Goal: Task Accomplishment & Management: Complete application form

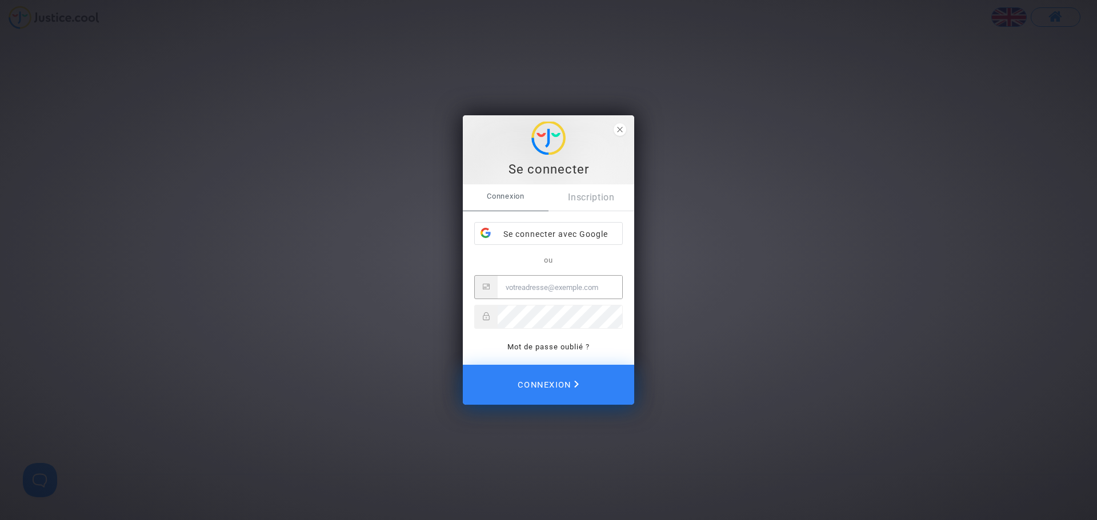
type input "[EMAIL_ADDRESS][DOMAIN_NAME]"
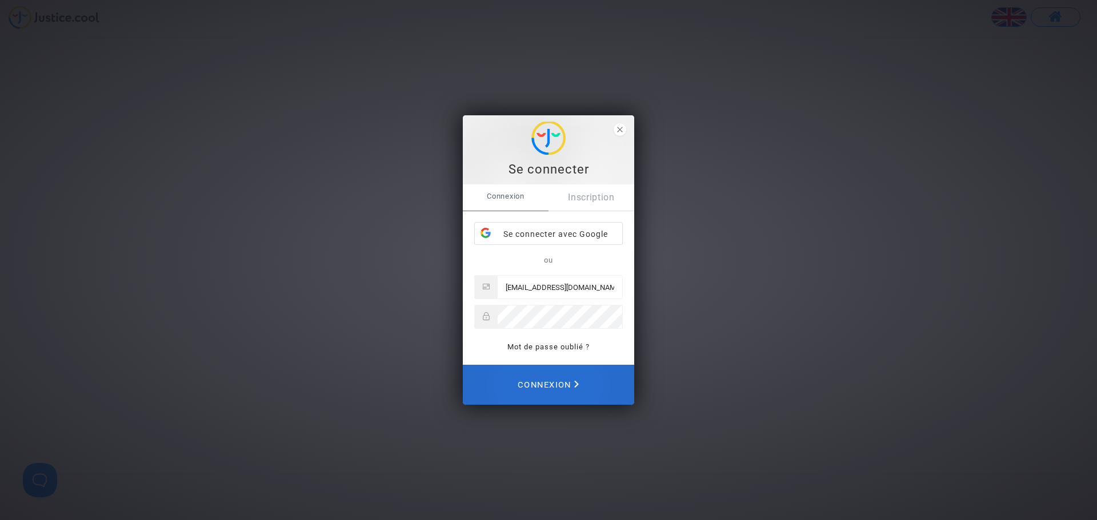
click at [568, 383] on span "Connexion" at bounding box center [547, 384] width 61 height 25
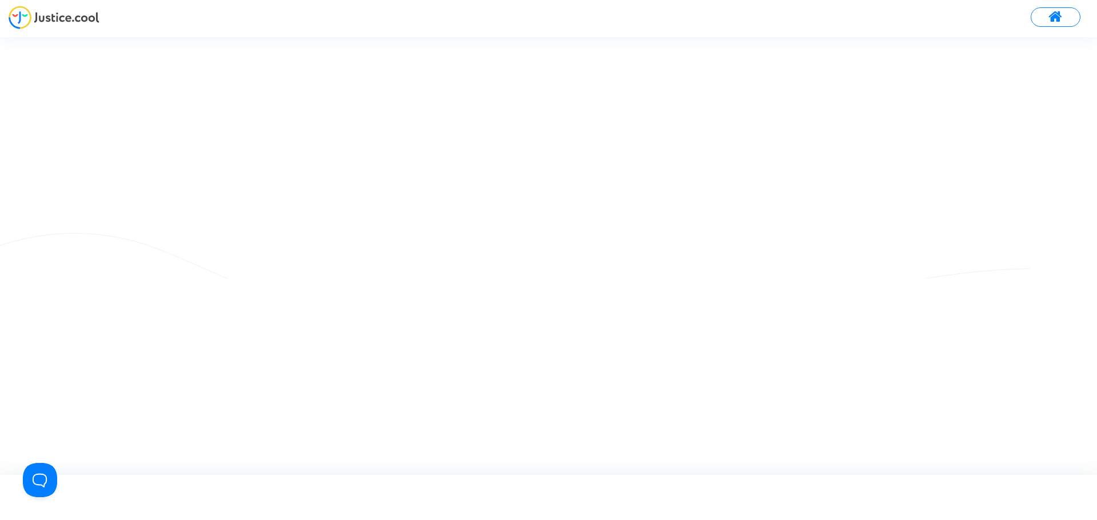
click at [54, 17] on img at bounding box center [54, 17] width 91 height 23
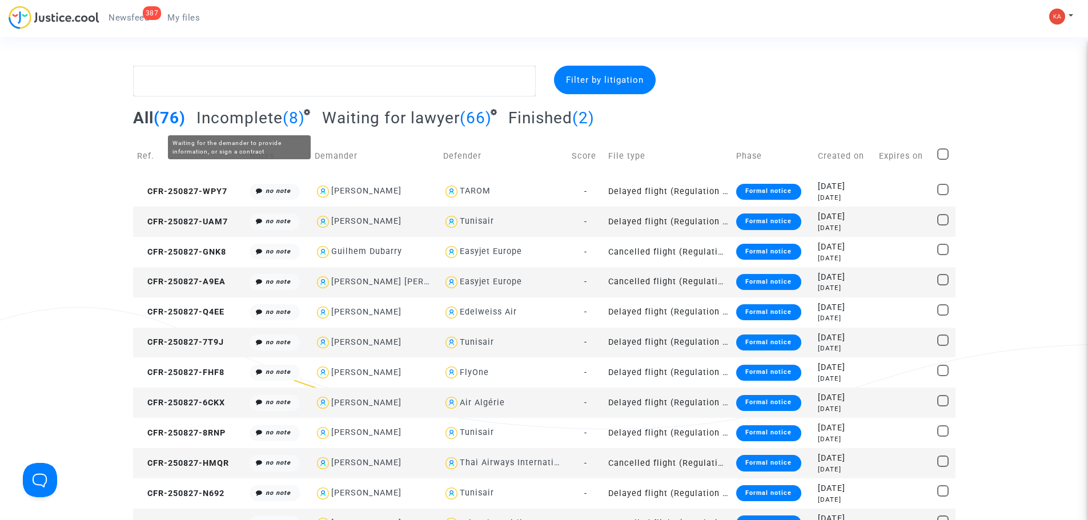
click at [263, 113] on span "Incomplete" at bounding box center [239, 118] width 86 height 19
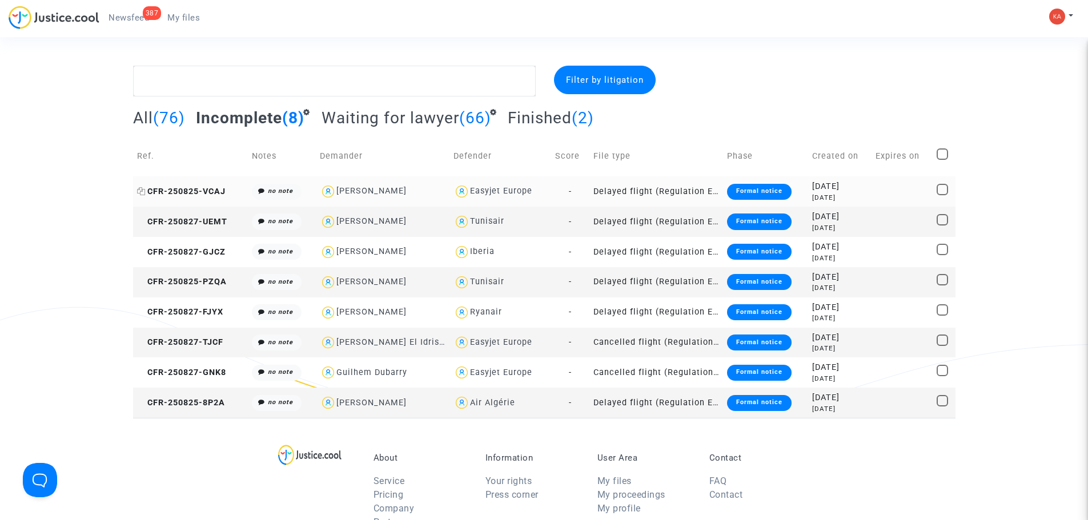
click at [215, 188] on span "CFR-250825-VCAJ" at bounding box center [181, 192] width 89 height 10
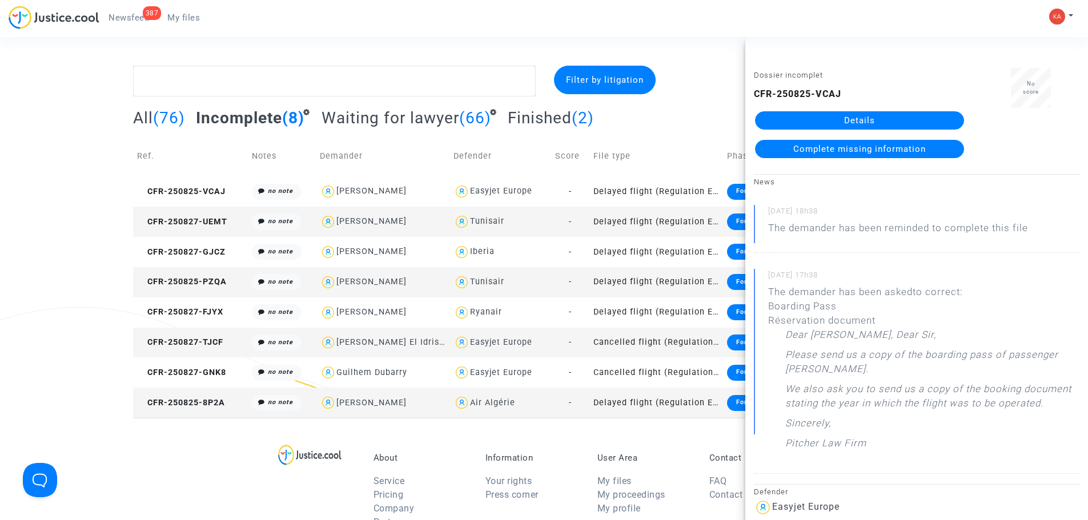
click at [895, 127] on link "Details" at bounding box center [859, 120] width 209 height 18
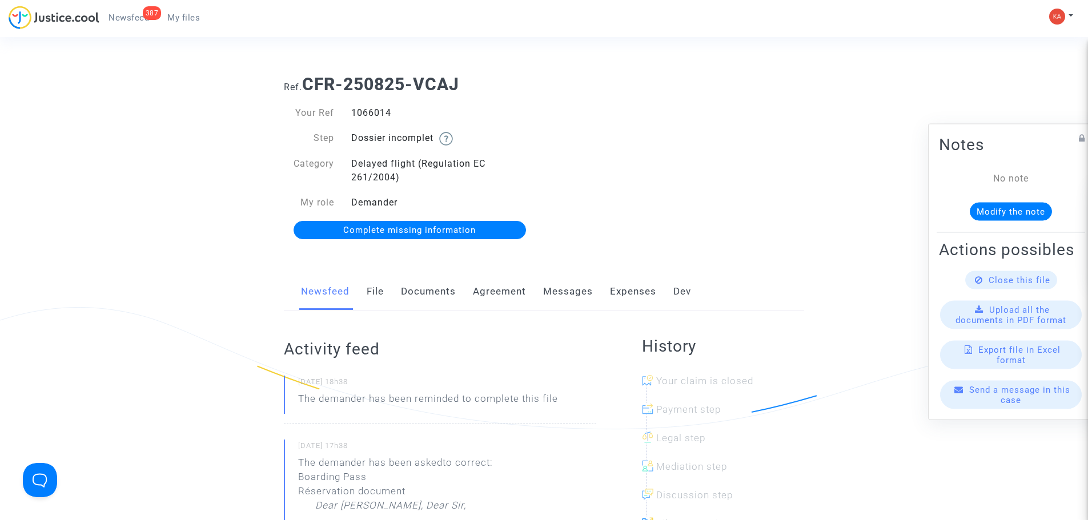
drag, startPoint x: 388, startPoint y: 118, endPoint x: 352, endPoint y: 119, distance: 36.6
click at [352, 119] on div "1066014" at bounding box center [444, 113] width 202 height 14
copy div "1066014"
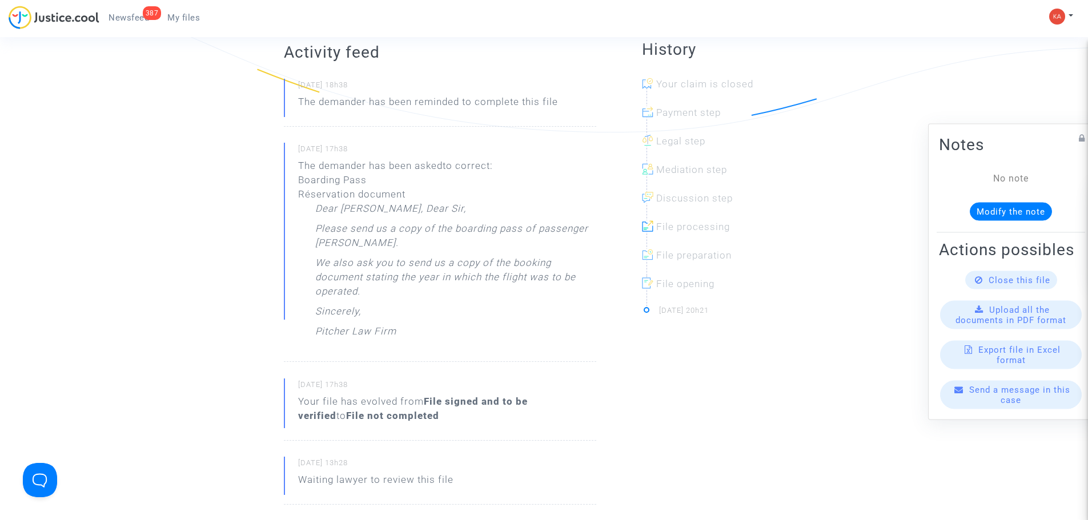
scroll to position [292, 0]
click at [1025, 405] on div "Send a message in this case" at bounding box center [1011, 394] width 142 height 29
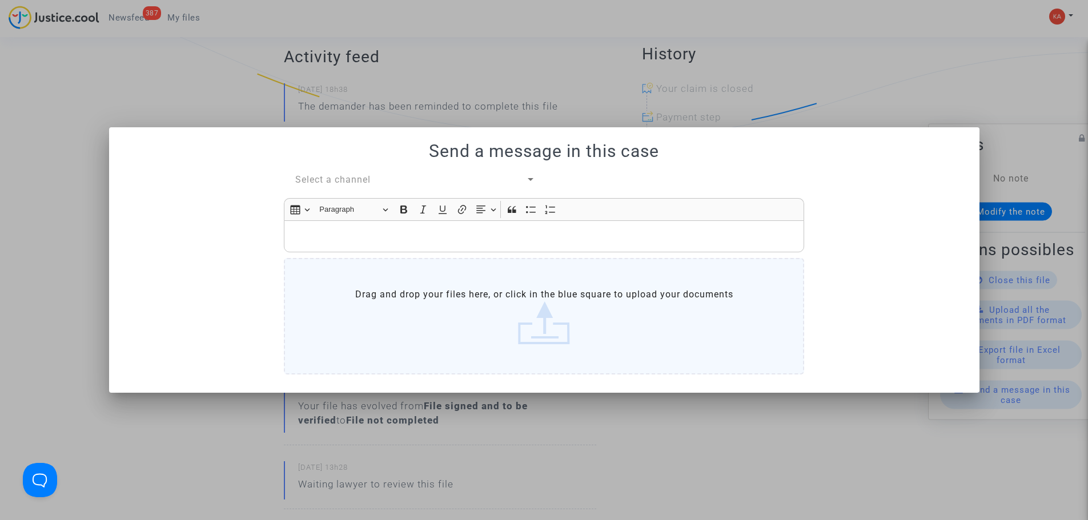
click at [447, 318] on label "Drag and drop your files here, or click in the blue square to upload your docum…" at bounding box center [544, 316] width 520 height 117
click at [0, 0] on input "Drag and drop your files here, or click in the blue square to upload your docum…" at bounding box center [0, 0] width 0 height 0
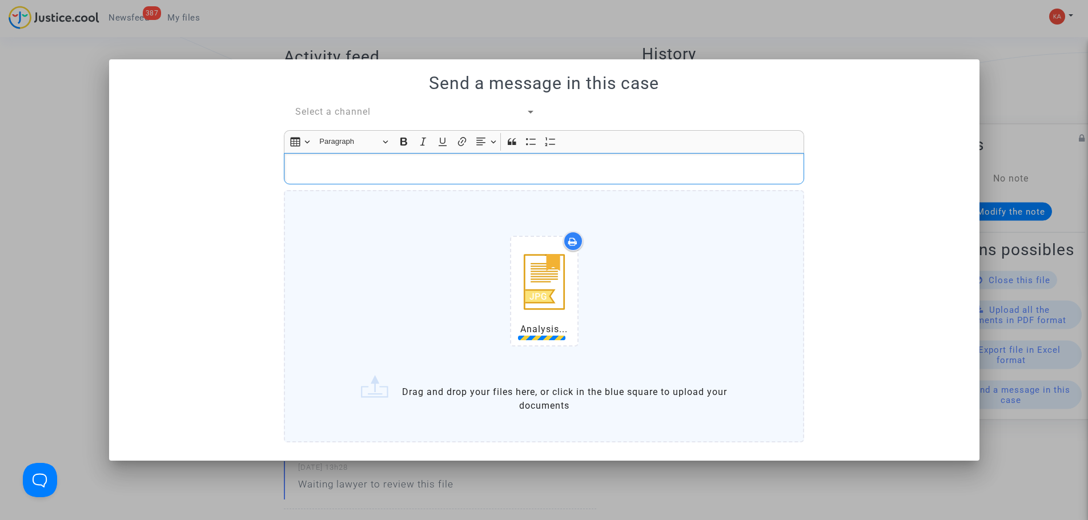
click at [391, 174] on p "Rich Text Editor, main" at bounding box center [544, 169] width 508 height 14
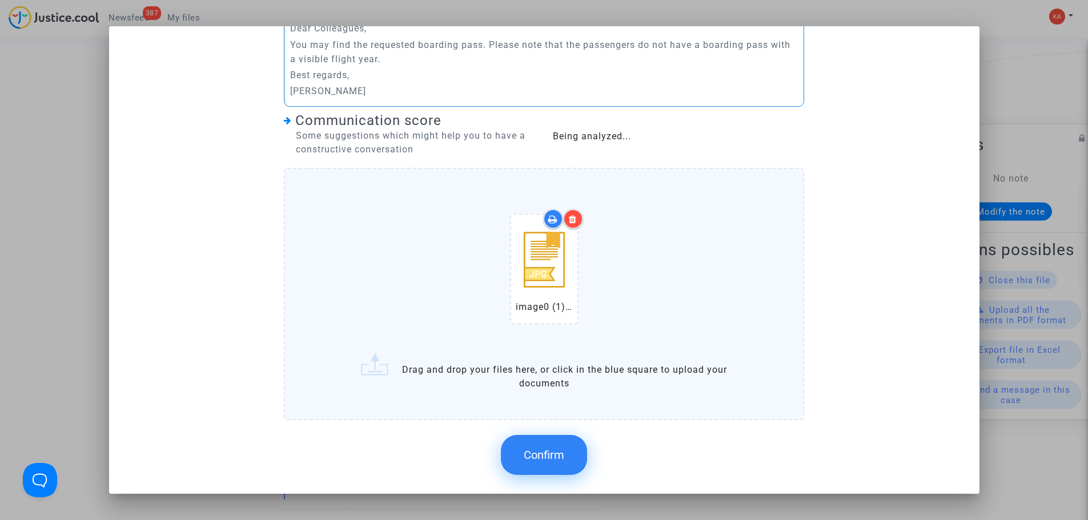
scroll to position [111, 0]
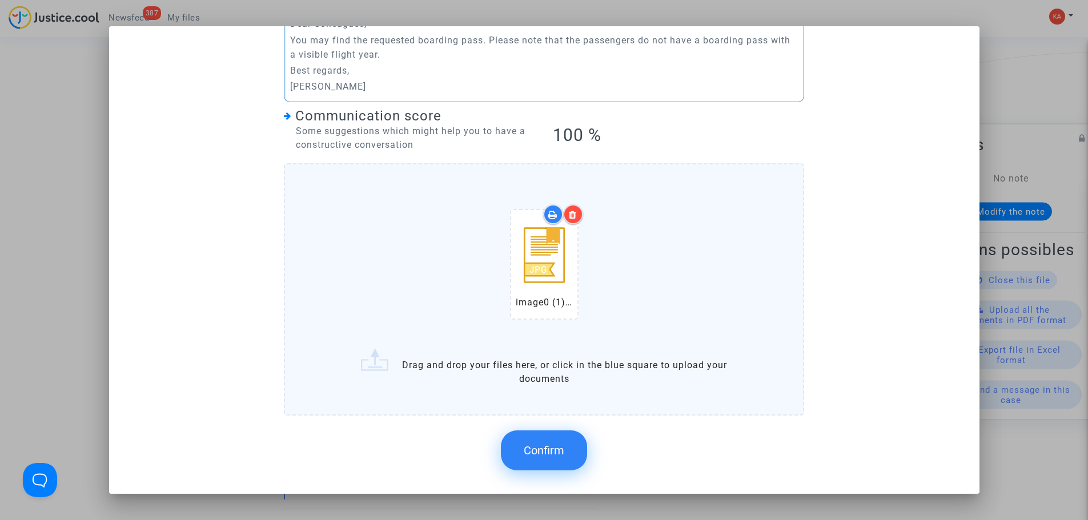
click at [524, 457] on span "Confirm" at bounding box center [544, 451] width 41 height 14
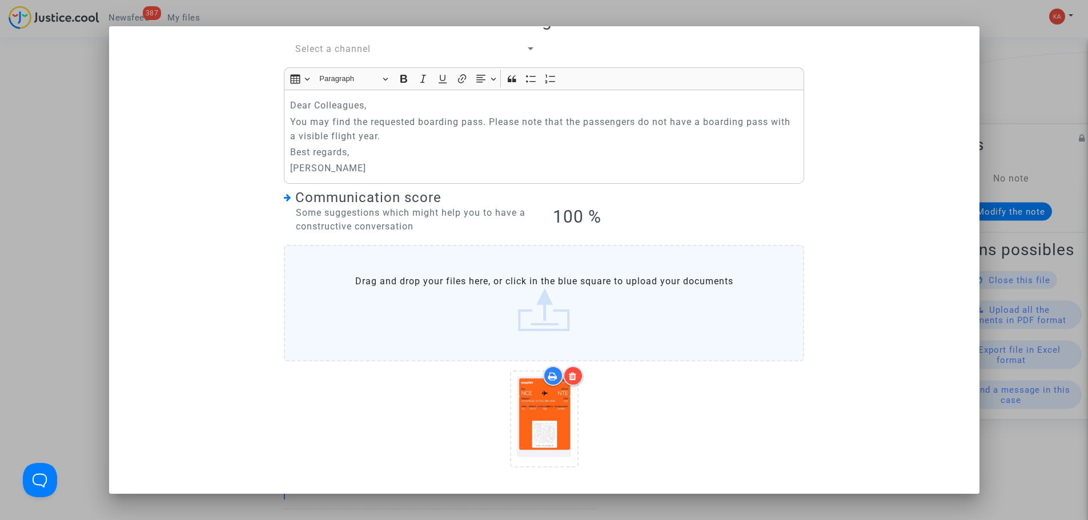
scroll to position [30, 0]
click at [584, 144] on div "Dear [PERSON_NAME], You may find the requested boarding pass. Please note that …" at bounding box center [544, 137] width 520 height 94
click at [1024, 232] on div at bounding box center [544, 260] width 1088 height 520
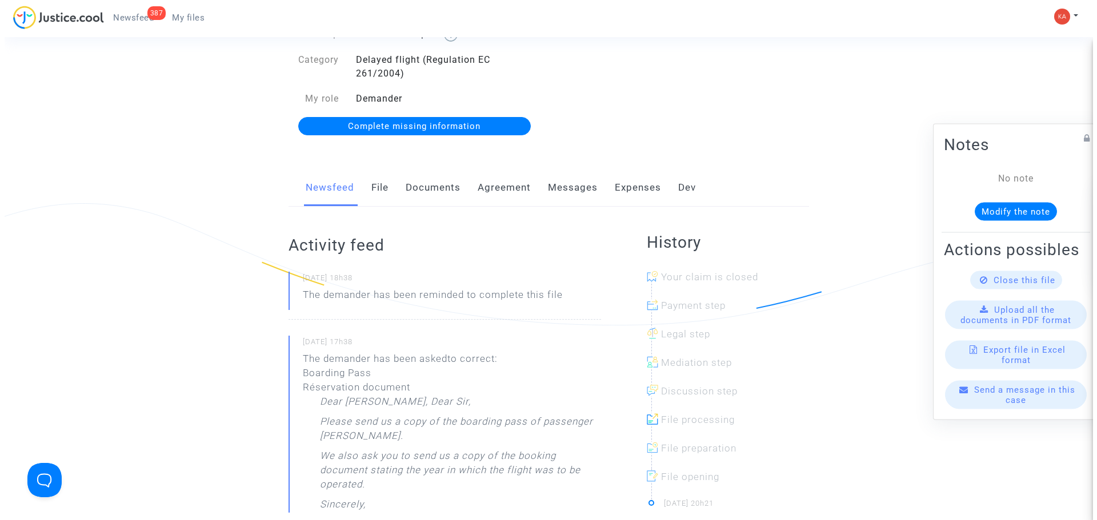
scroll to position [0, 0]
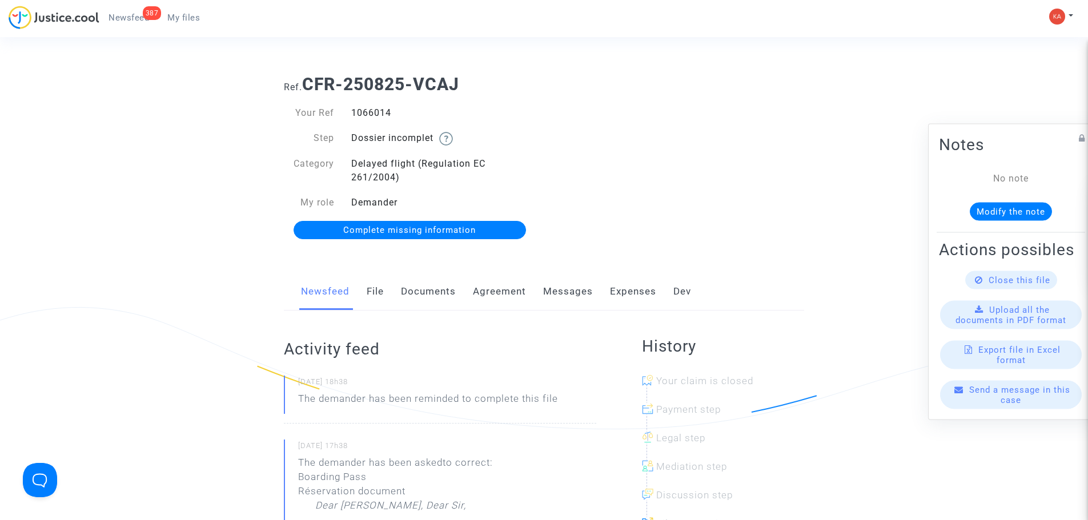
click at [439, 231] on span "Complete missing information" at bounding box center [409, 230] width 132 height 10
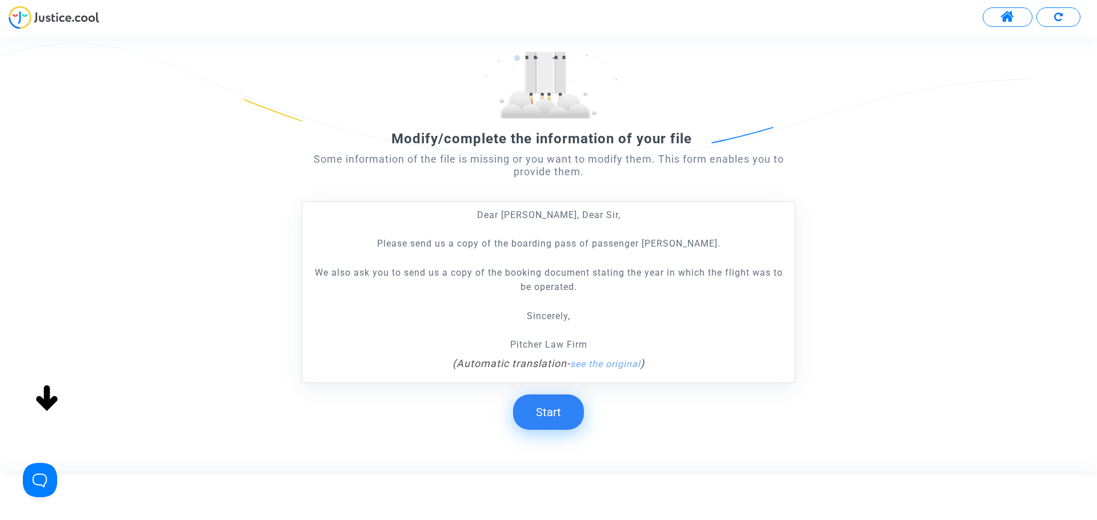
scroll to position [134, 0]
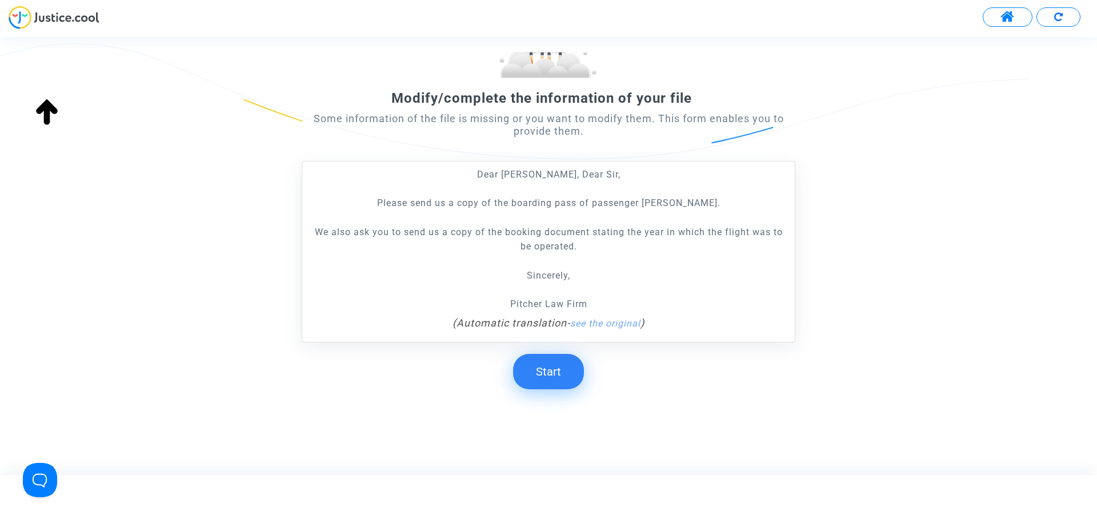
click at [539, 362] on button "Start" at bounding box center [548, 371] width 71 height 35
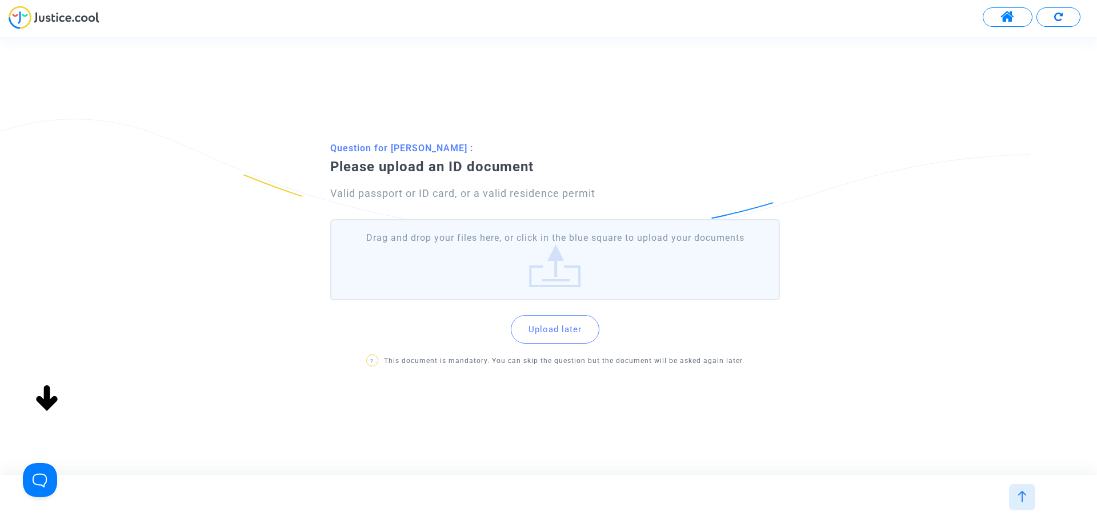
click at [507, 268] on label "Drag and drop your files here, or click in the blue square to upload your docum…" at bounding box center [554, 259] width 449 height 81
click at [0, 0] on input "Drag and drop your files here, or click in the blue square to upload your docum…" at bounding box center [0, 0] width 0 height 0
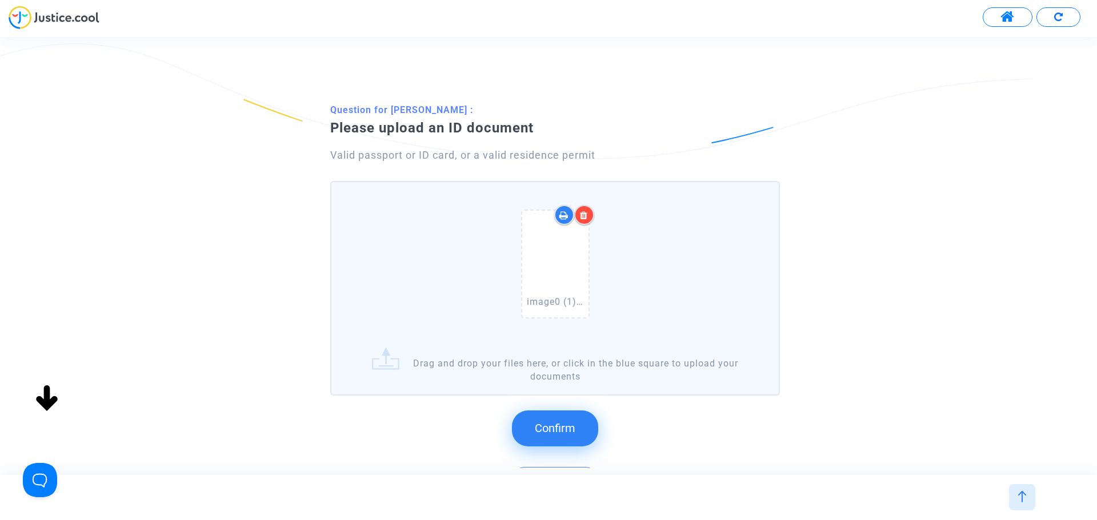
click at [563, 422] on span "Confirm" at bounding box center [555, 428] width 41 height 14
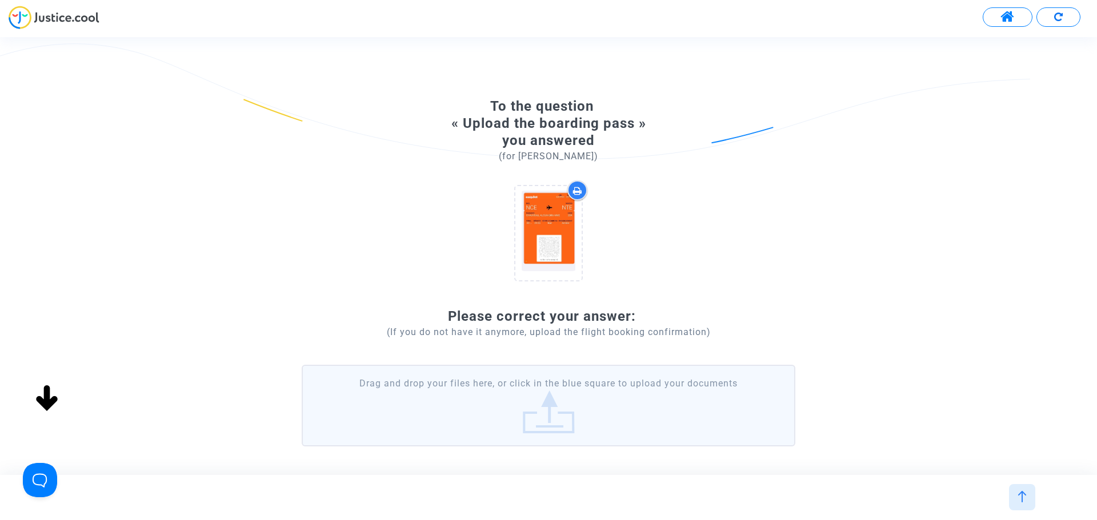
scroll to position [0, 0]
click at [528, 409] on label "Drag and drop your files here, or click in the blue square to upload your docum…" at bounding box center [548, 405] width 493 height 81
click at [0, 0] on input "Drag and drop your files here, or click in the blue square to upload your docum…" at bounding box center [0, 0] width 0 height 0
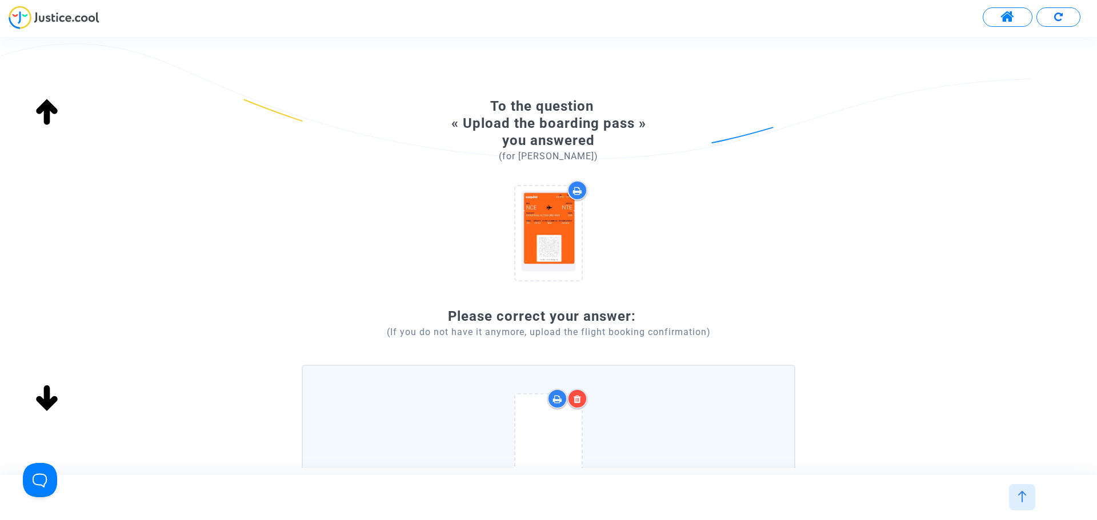
scroll to position [250, 0]
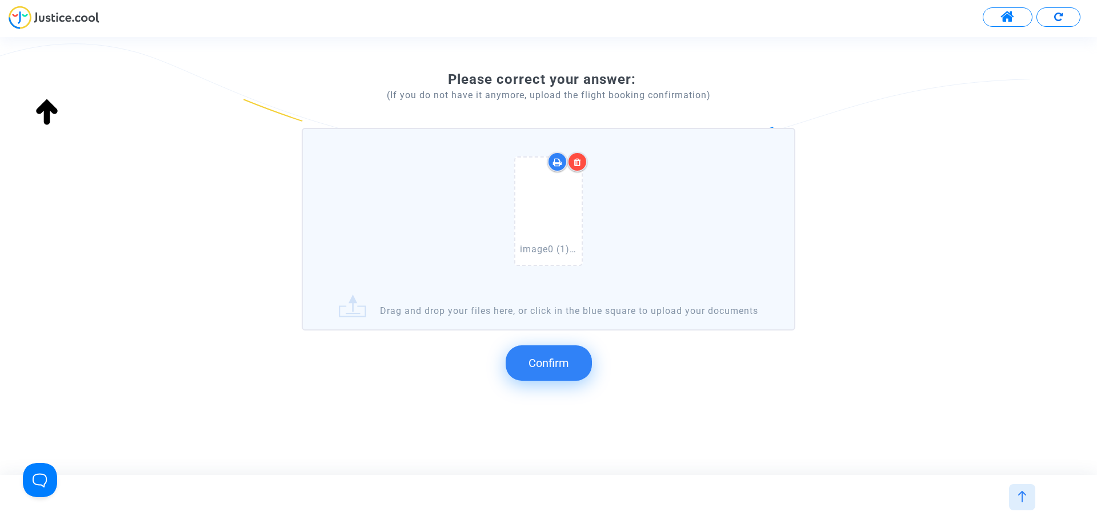
click at [558, 359] on span "Confirm" at bounding box center [548, 363] width 41 height 14
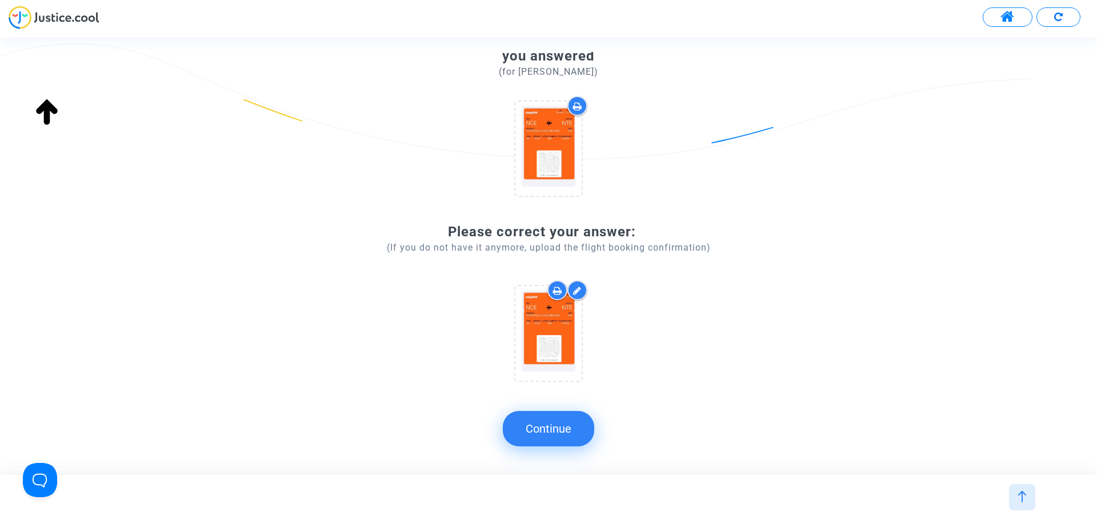
click at [552, 435] on button "Continue" at bounding box center [548, 428] width 91 height 35
click at [569, 430] on button "Continue" at bounding box center [548, 428] width 91 height 35
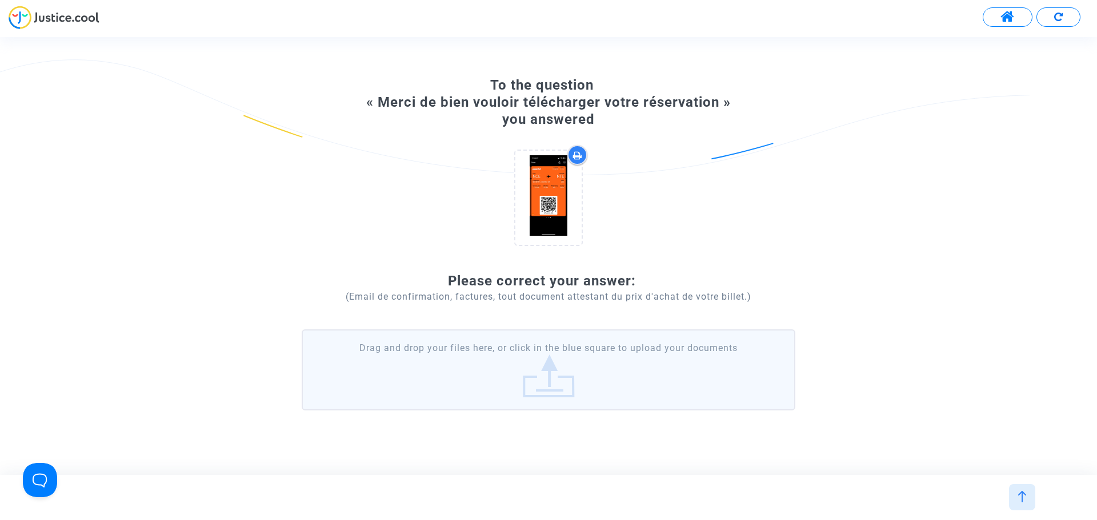
click at [538, 372] on label "Drag and drop your files here, or click in the blue square to upload your docum…" at bounding box center [548, 370] width 493 height 81
click at [0, 0] on input "Drag and drop your files here, or click in the blue square to upload your docum…" at bounding box center [0, 0] width 0 height 0
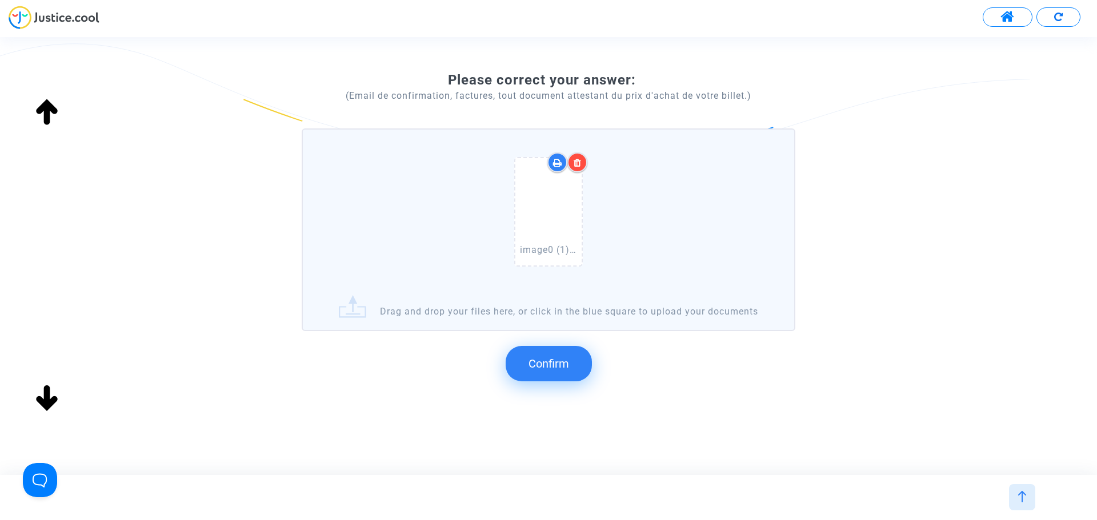
scroll to position [235, 0]
click at [565, 360] on span "Confirm" at bounding box center [548, 363] width 41 height 14
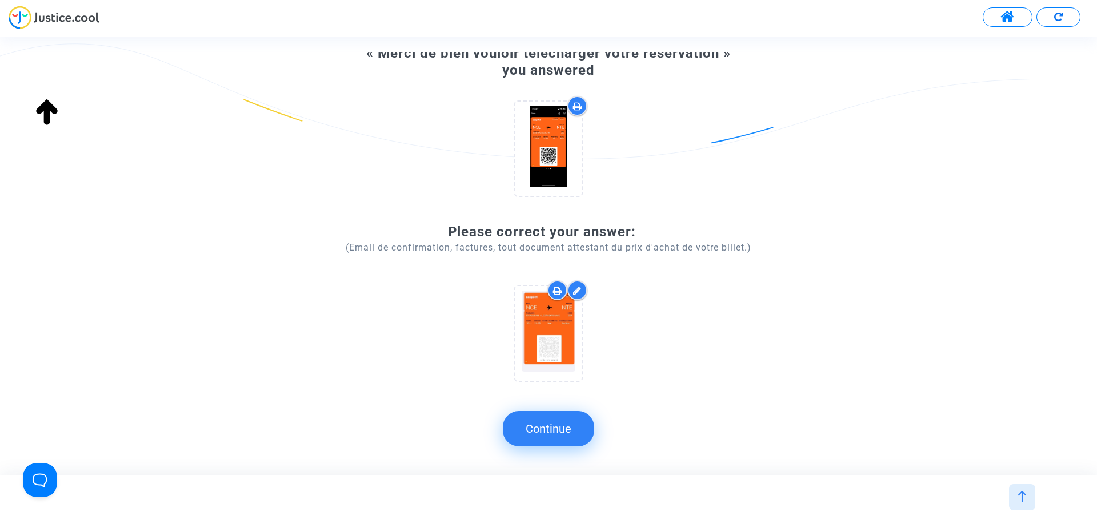
click at [593, 429] on button "Continue" at bounding box center [548, 428] width 91 height 35
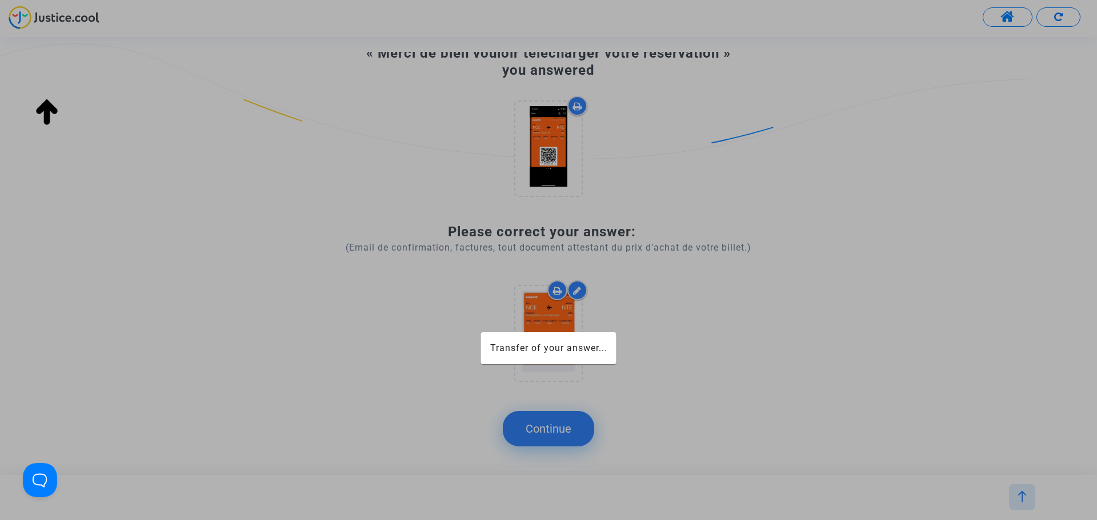
click at [541, 429] on div at bounding box center [548, 260] width 1097 height 520
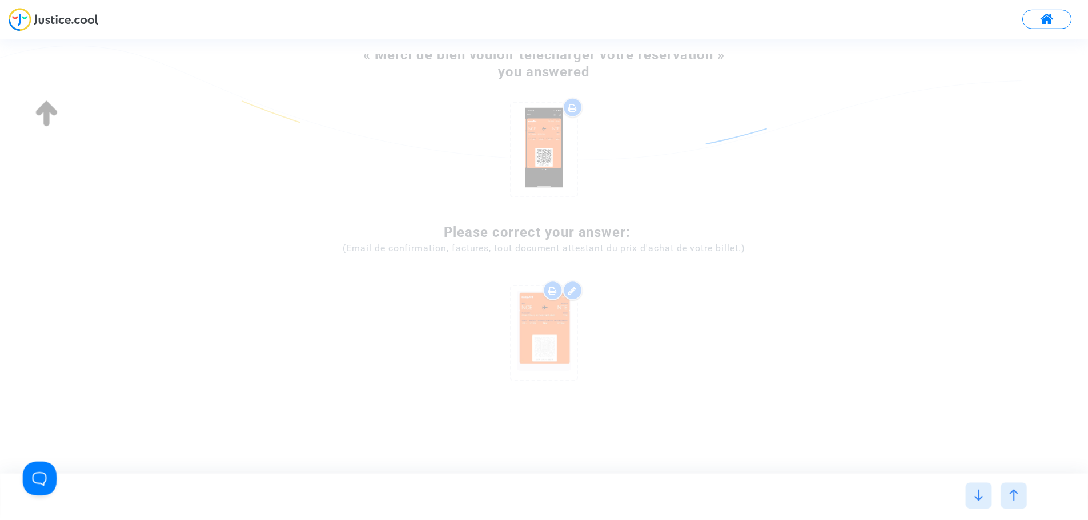
scroll to position [0, 0]
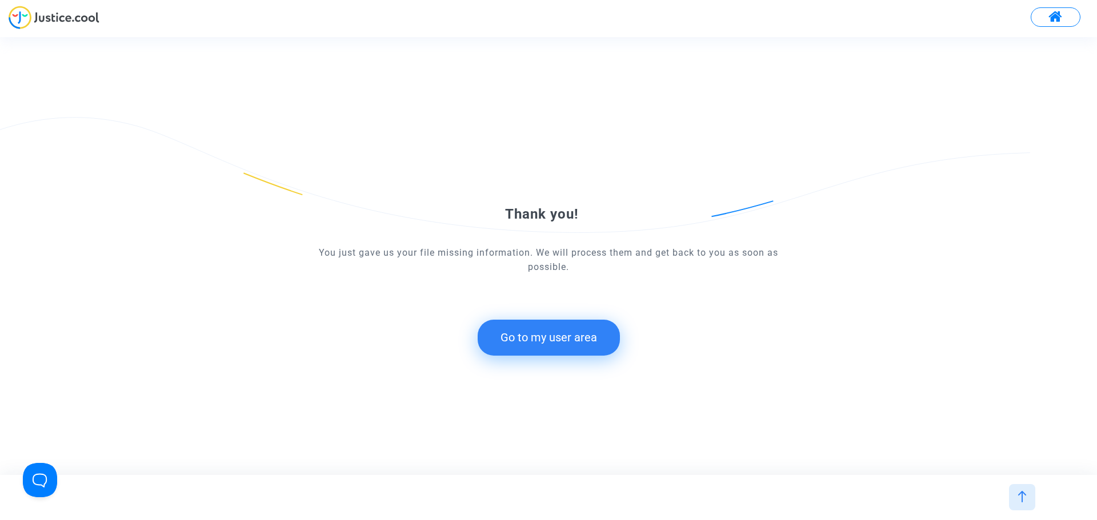
click at [556, 339] on button "Go to my user area" at bounding box center [548, 337] width 142 height 35
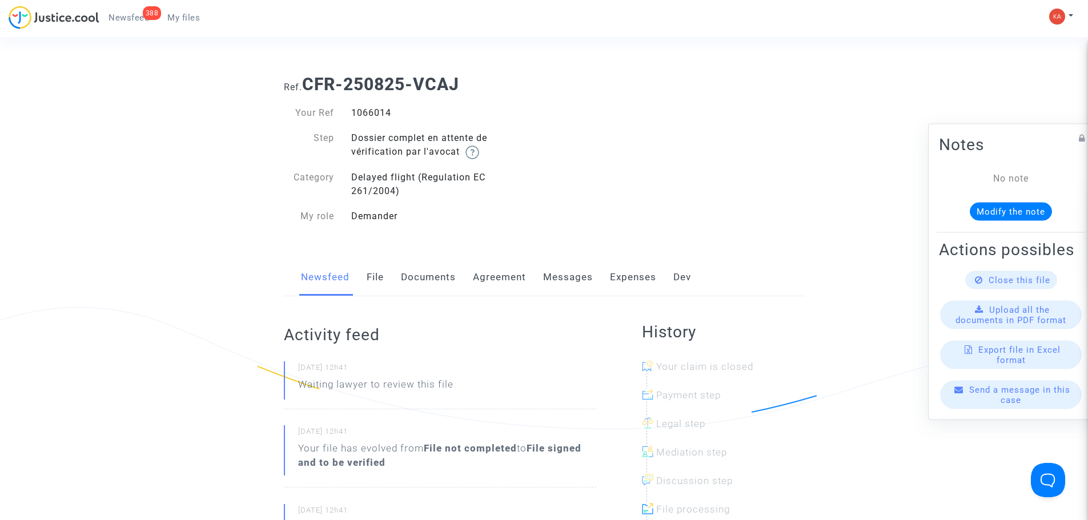
click at [187, 21] on span "My files" at bounding box center [183, 18] width 33 height 10
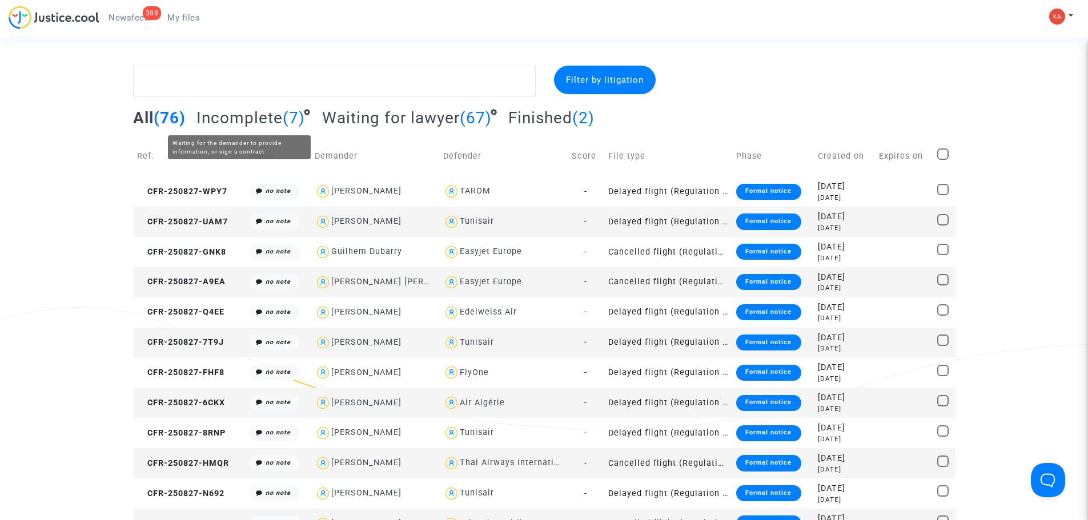
click at [263, 120] on span "Incomplete" at bounding box center [239, 118] width 86 height 19
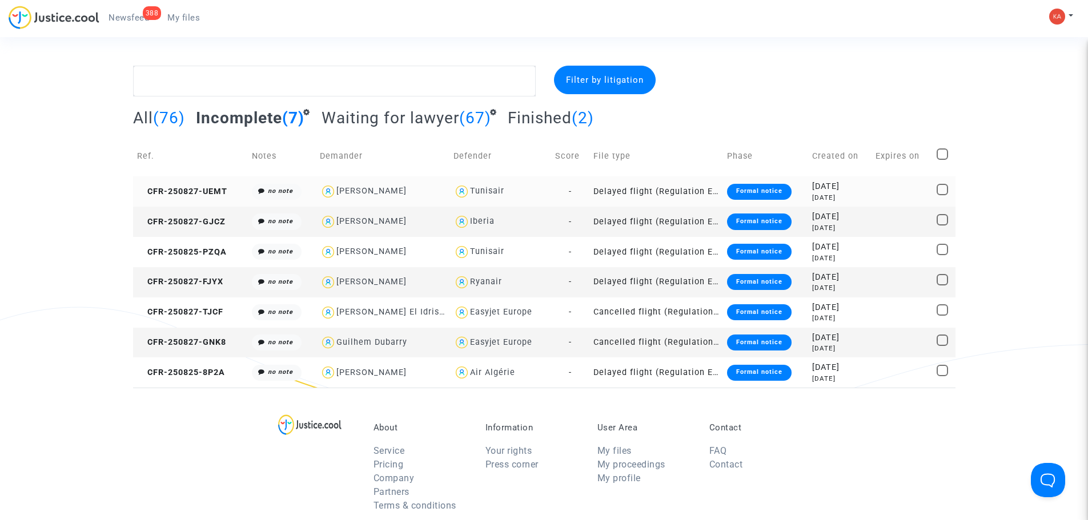
click at [547, 184] on div "Tunisair" at bounding box center [500, 191] width 94 height 17
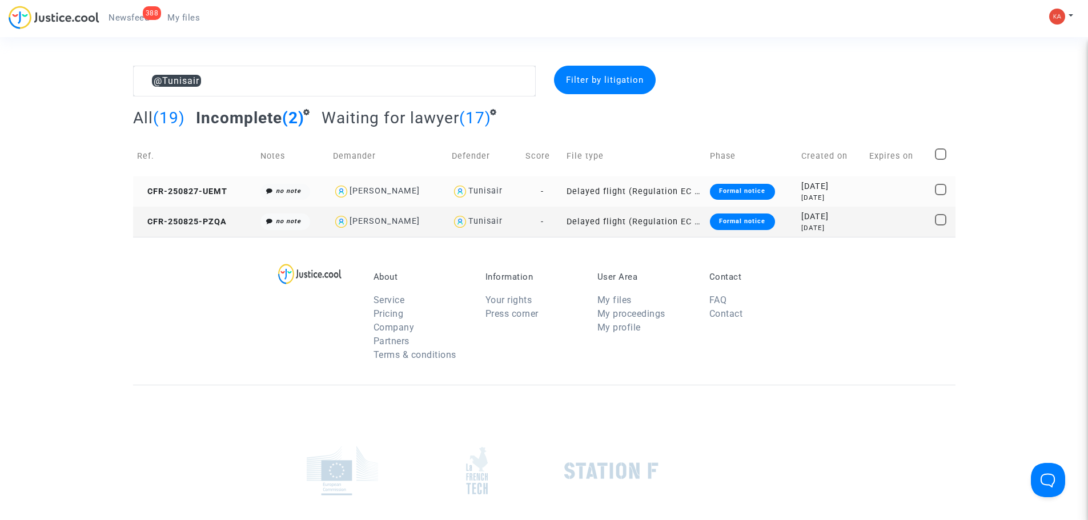
click at [444, 184] on div "[PERSON_NAME]" at bounding box center [388, 191] width 111 height 17
type textarea "@Tunisair @"[PERSON_NAME]" @"Pitcher Avocat""
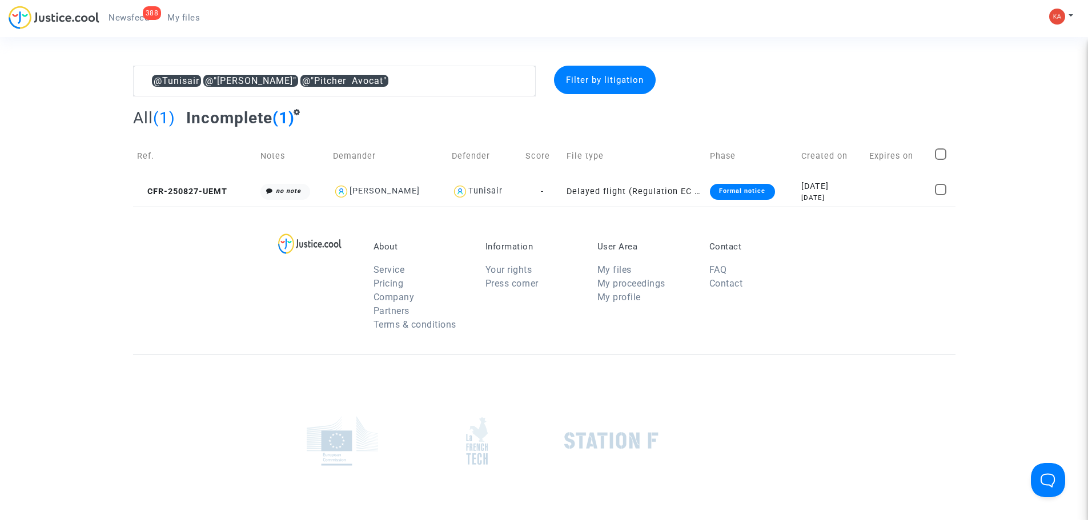
click at [650, 196] on td "Delayed flight (Regulation EC 261/2004)" at bounding box center [634, 191] width 143 height 30
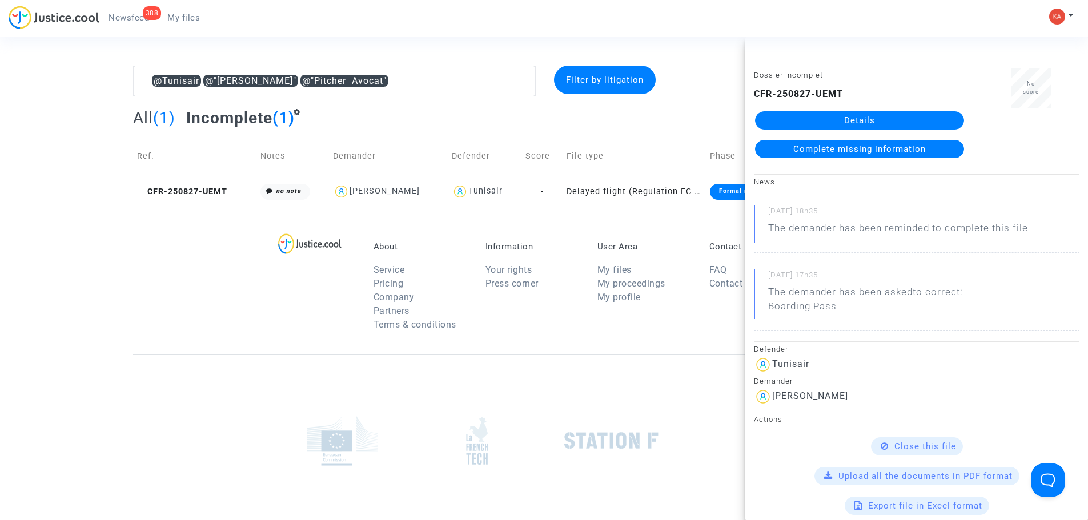
click at [851, 119] on link "Details" at bounding box center [859, 120] width 209 height 18
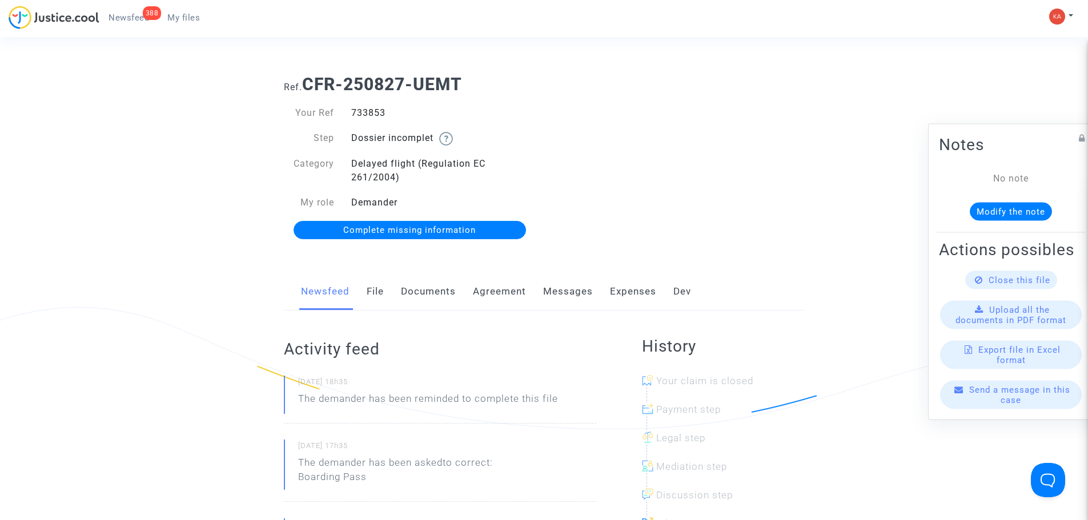
drag, startPoint x: 387, startPoint y: 113, endPoint x: 331, endPoint y: 113, distance: 56.5
click at [331, 113] on div "Your Ref 733853" at bounding box center [409, 113] width 269 height 14
click at [354, 112] on div "733853" at bounding box center [444, 113] width 202 height 14
drag, startPoint x: 391, startPoint y: 110, endPoint x: 356, endPoint y: 113, distance: 35.0
click at [351, 113] on div "733853" at bounding box center [444, 113] width 202 height 14
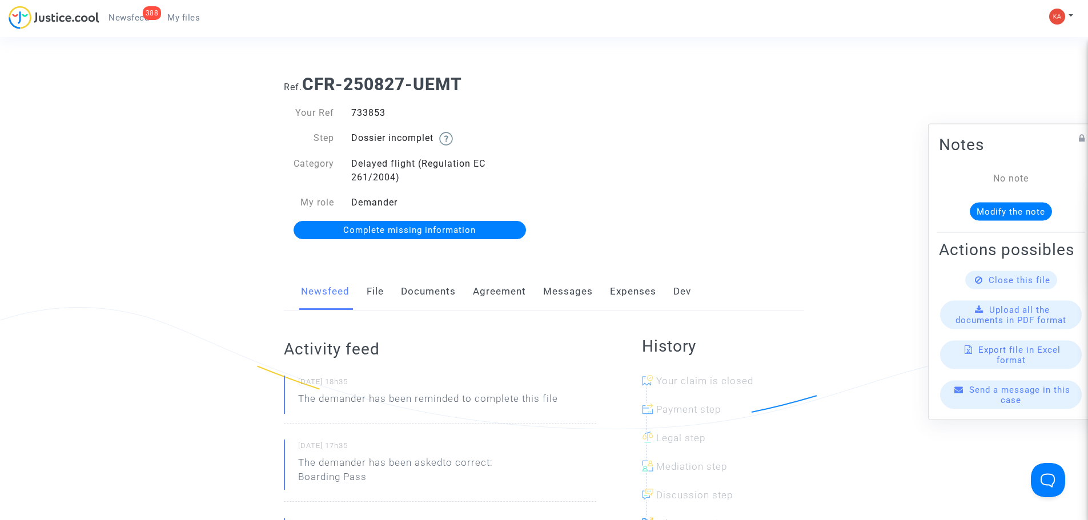
copy div "733853"
click at [448, 230] on span "Complete missing information" at bounding box center [409, 230] width 132 height 10
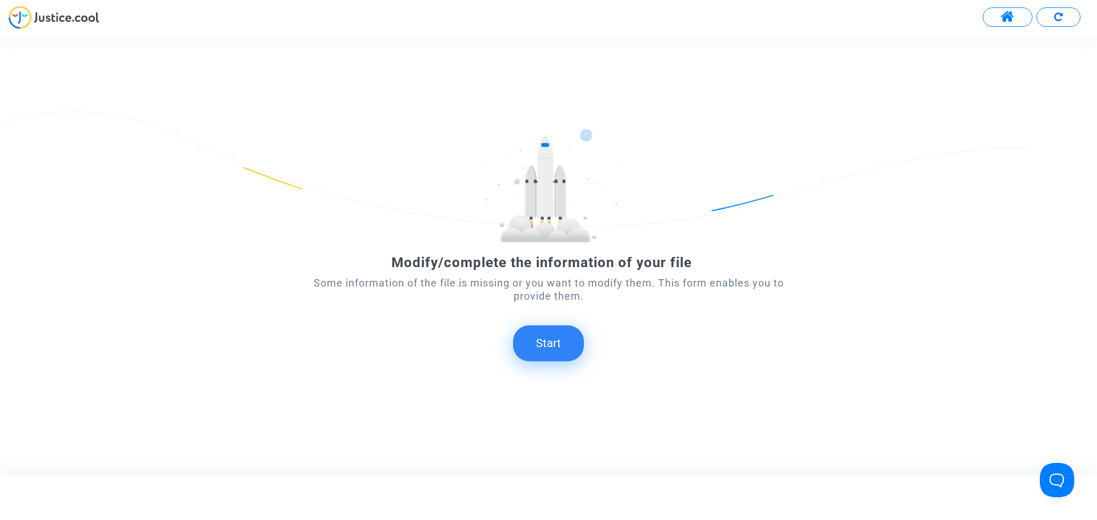
click at [553, 336] on button "Start" at bounding box center [548, 343] width 71 height 35
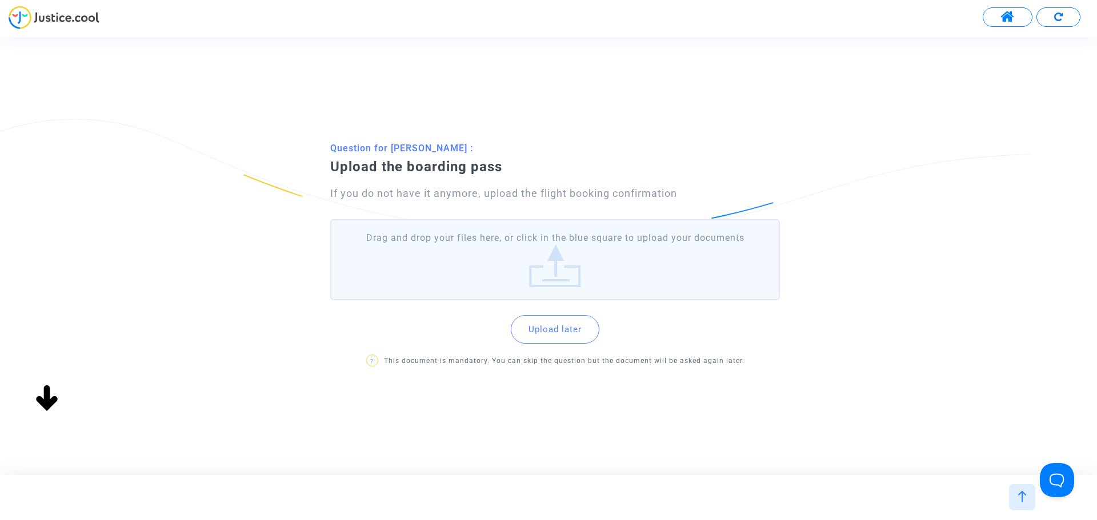
click at [524, 284] on label "Drag and drop your files here, or click in the blue square to upload your docum…" at bounding box center [554, 259] width 449 height 81
click at [0, 0] on input "Drag and drop your files here, or click in the blue square to upload your docum…" at bounding box center [0, 0] width 0 height 0
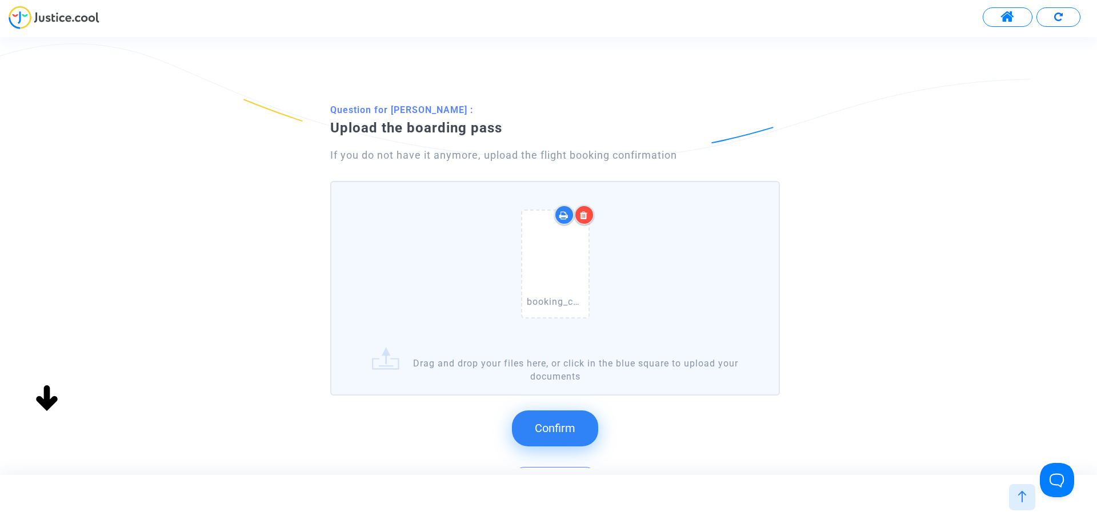
click at [573, 424] on span "Confirm" at bounding box center [555, 428] width 41 height 14
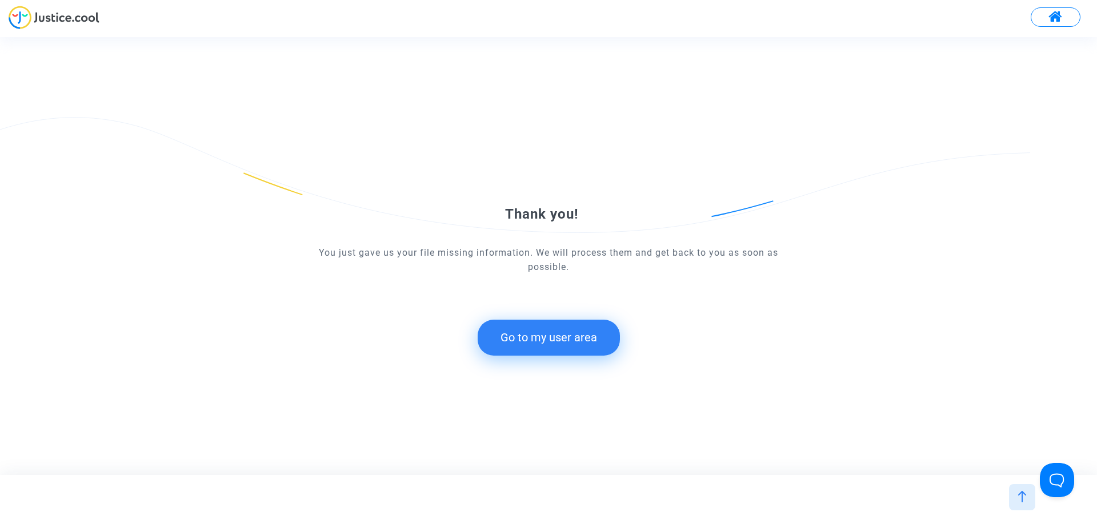
click at [603, 336] on button "Go to my user area" at bounding box center [548, 337] width 142 height 35
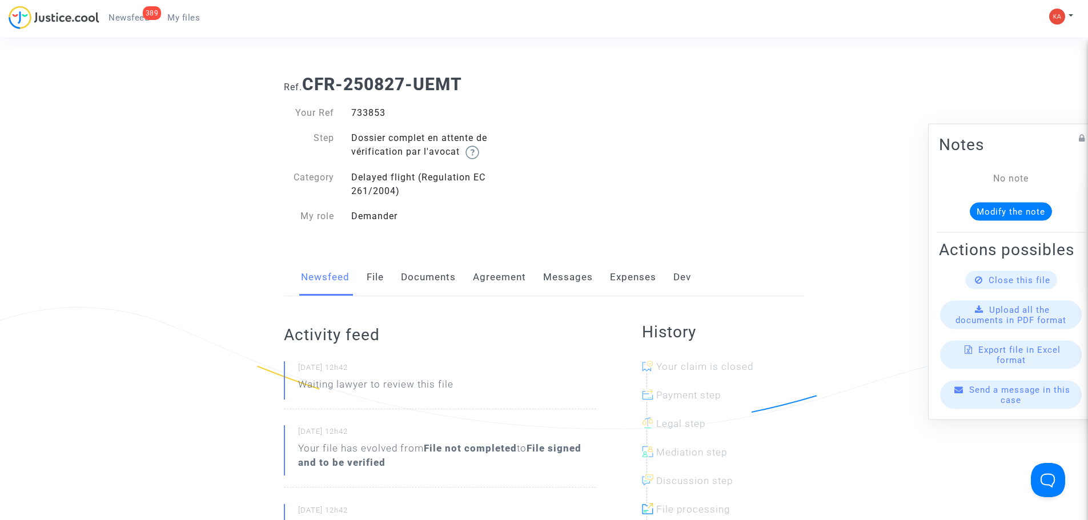
click at [1008, 405] on span "Send a message in this case" at bounding box center [1019, 394] width 101 height 21
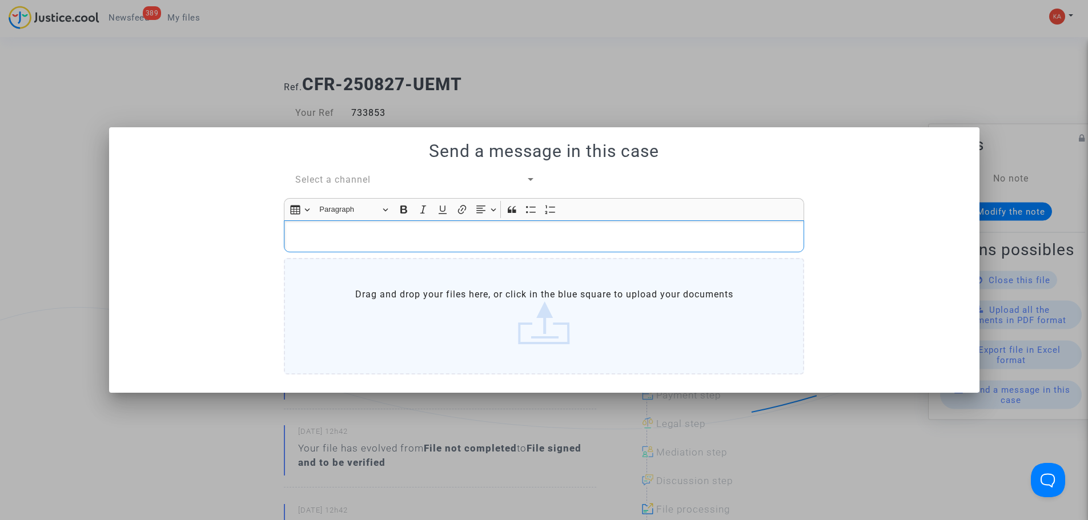
click at [467, 235] on p "Rich Text Editor, main" at bounding box center [544, 237] width 508 height 14
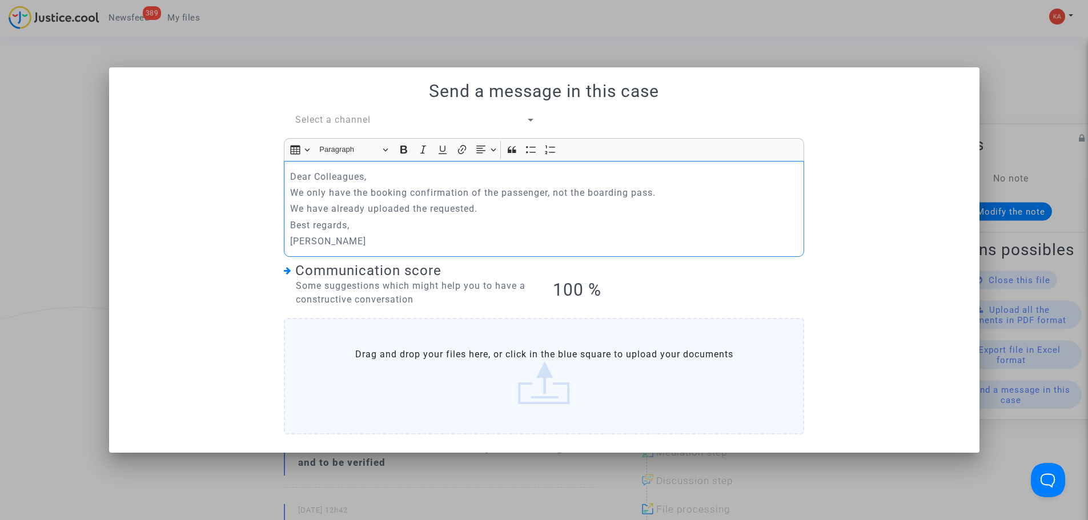
click at [529, 234] on p "[PERSON_NAME]" at bounding box center [544, 241] width 508 height 14
click at [441, 238] on p "[PERSON_NAME]" at bounding box center [544, 241] width 508 height 14
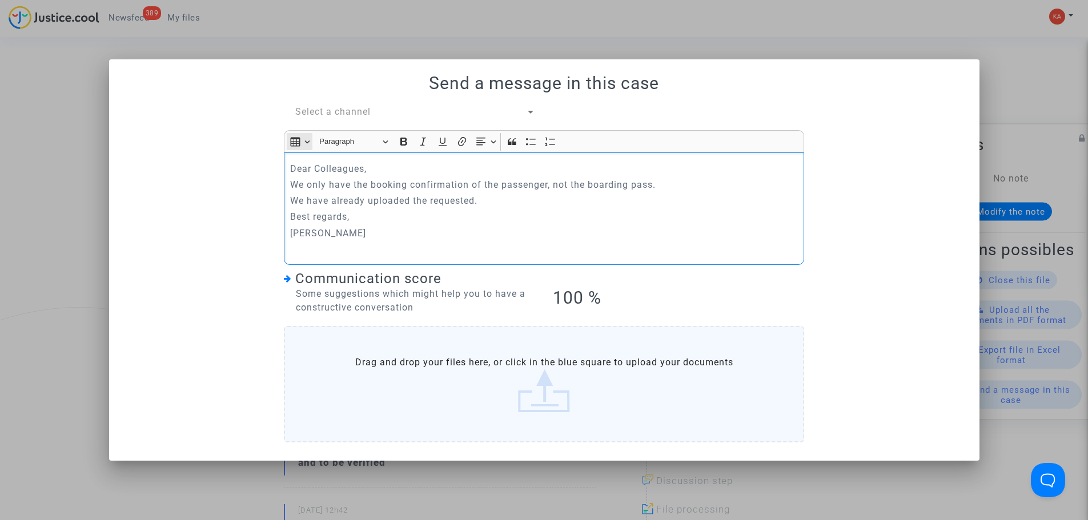
click at [306, 141] on button "Insert table Insert table" at bounding box center [300, 141] width 26 height 17
drag, startPoint x: 334, startPoint y: 100, endPoint x: 334, endPoint y: 111, distance: 10.9
click at [334, 111] on div "Send a message in this case Select a channel Rich Text Editor Insert table Inse…" at bounding box center [544, 260] width 843 height 374
click at [334, 111] on span "Select a channel" at bounding box center [332, 111] width 75 height 11
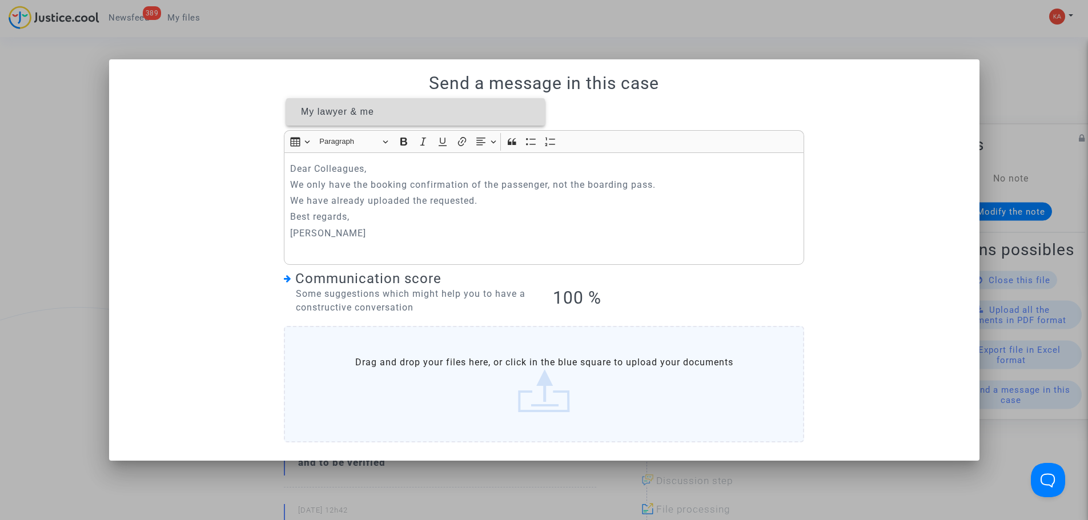
click at [381, 111] on span "My lawyer & me" at bounding box center [415, 111] width 240 height 27
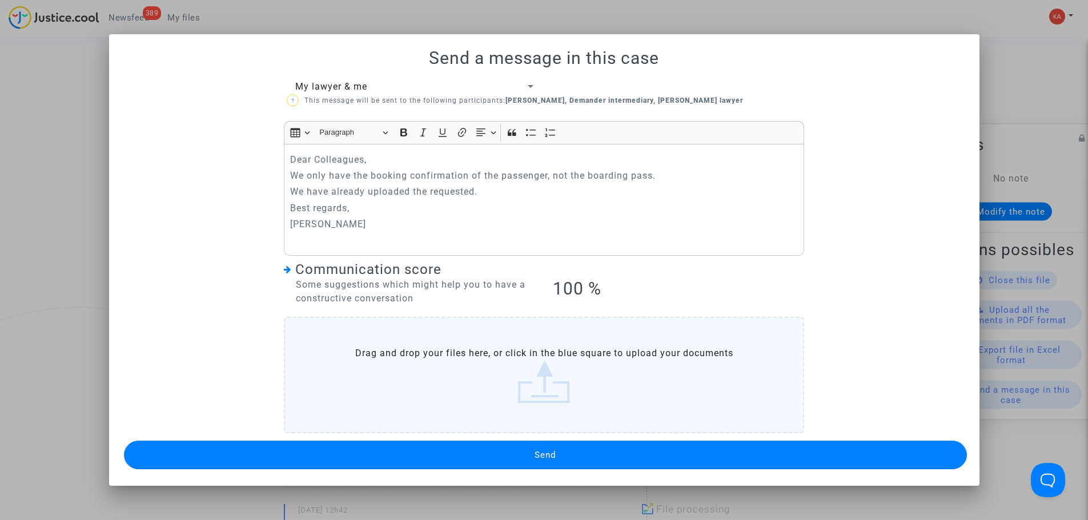
click at [552, 451] on span "Send" at bounding box center [545, 455] width 21 height 10
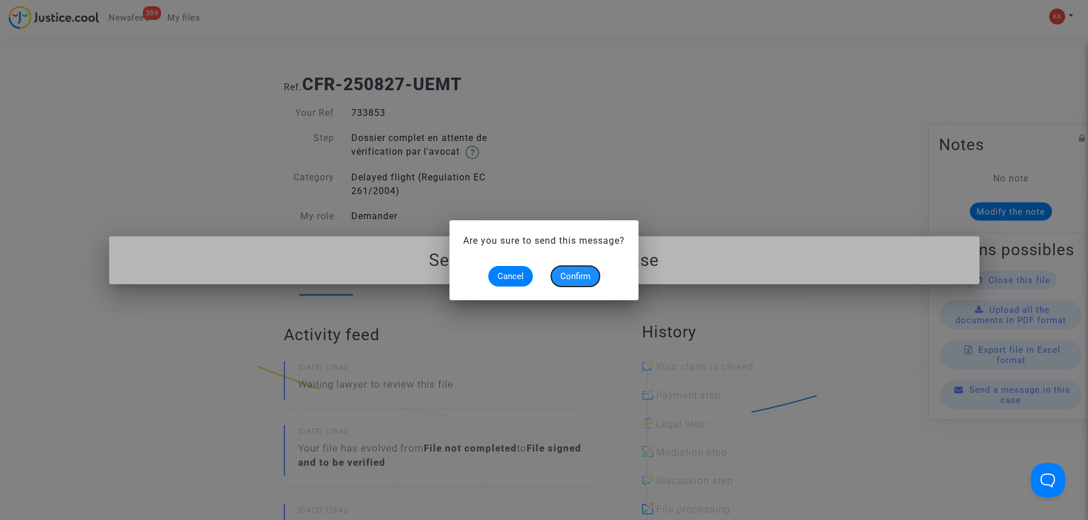
click at [578, 271] on span "Confirm" at bounding box center [575, 276] width 30 height 10
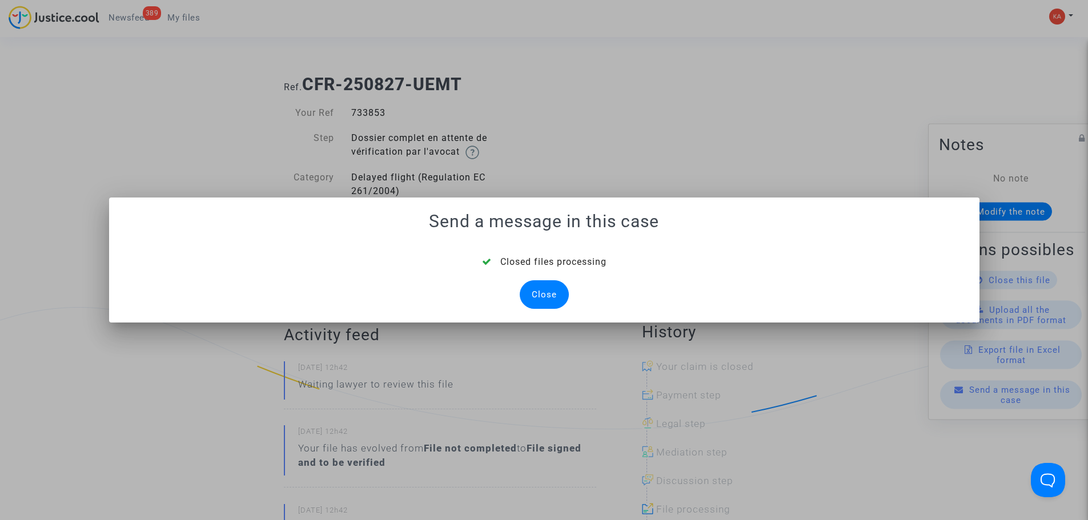
click at [549, 294] on div "Close" at bounding box center [544, 294] width 49 height 29
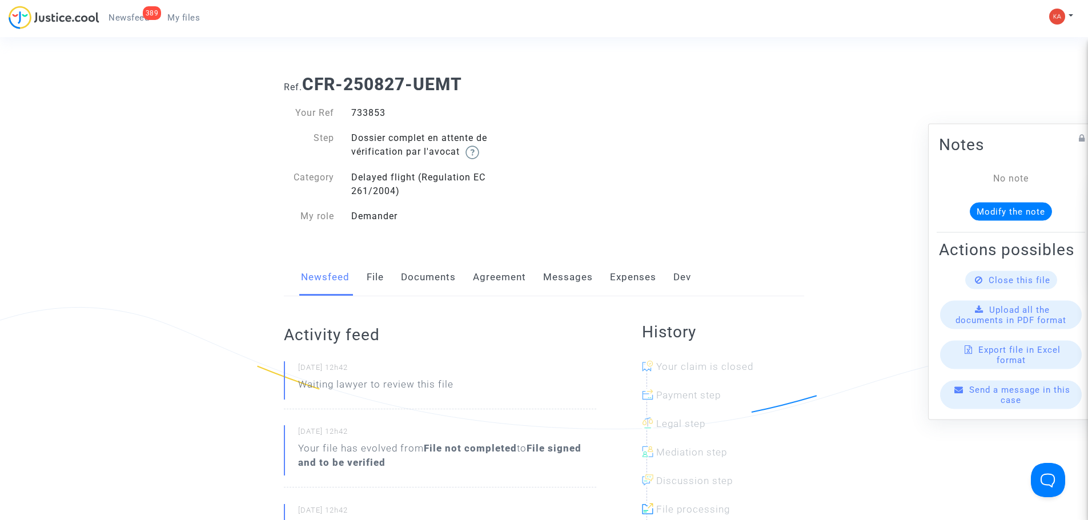
click at [181, 18] on span "My files" at bounding box center [183, 18] width 33 height 10
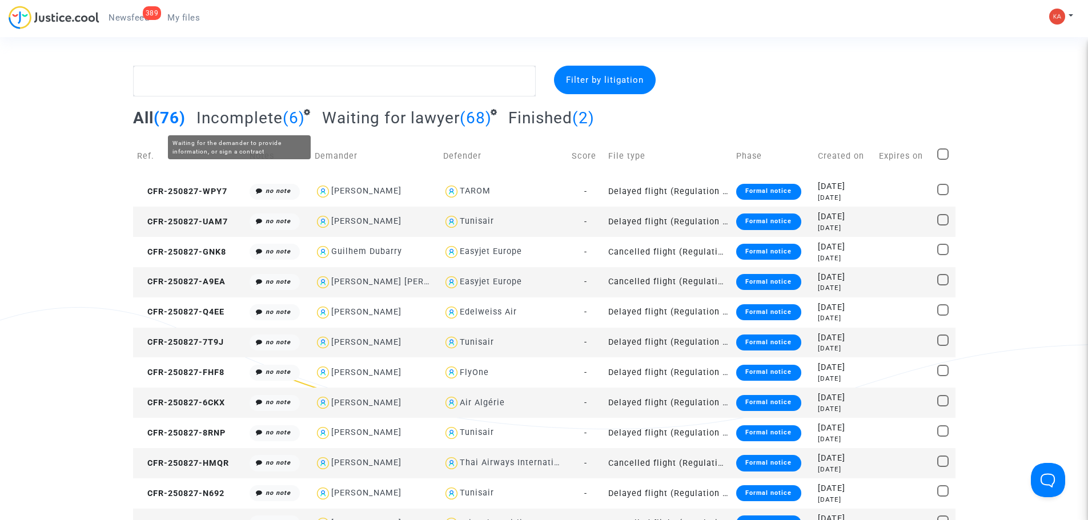
click at [253, 121] on span "Incomplete" at bounding box center [239, 118] width 86 height 19
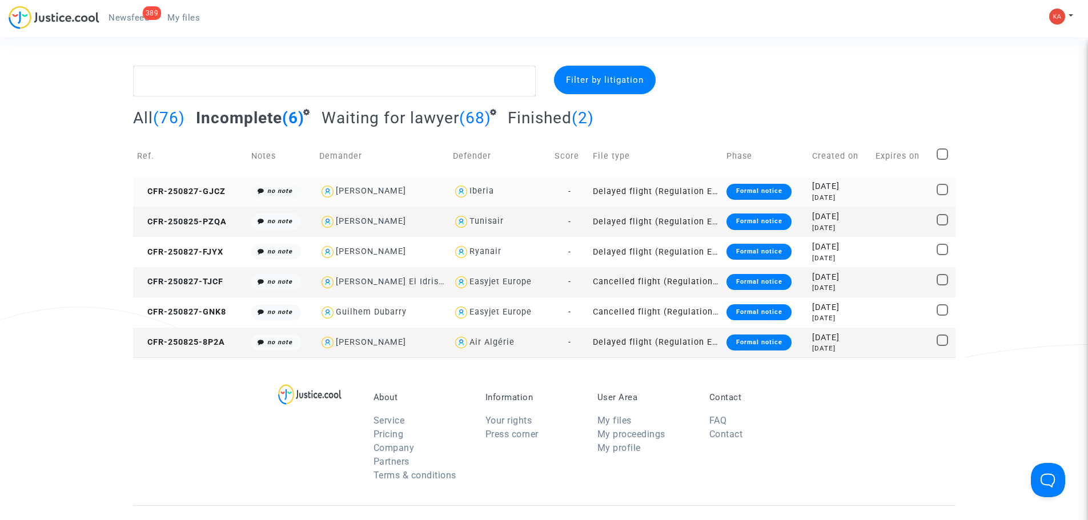
click at [611, 191] on td "Delayed flight (Regulation EC 261/2004)" at bounding box center [656, 191] width 134 height 30
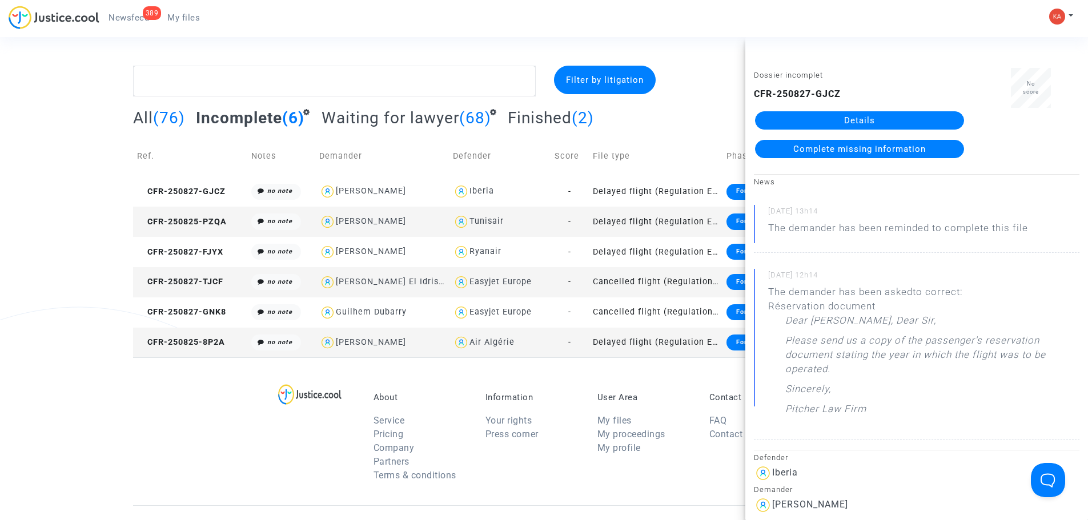
click at [836, 115] on link "Details" at bounding box center [859, 120] width 209 height 18
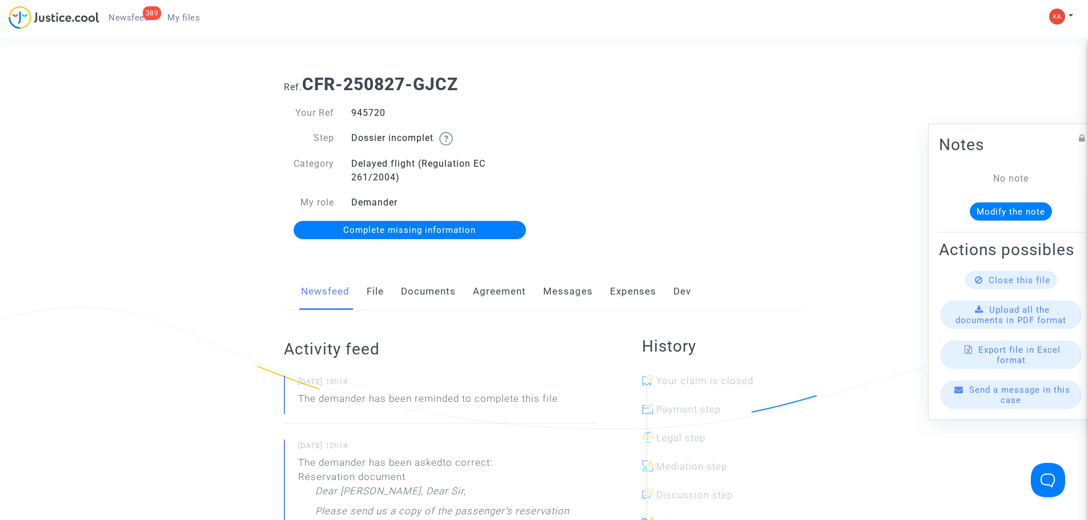
drag, startPoint x: 399, startPoint y: 113, endPoint x: 366, endPoint y: 110, distance: 33.2
click at [350, 115] on div "945720" at bounding box center [444, 113] width 202 height 14
copy div "945720"
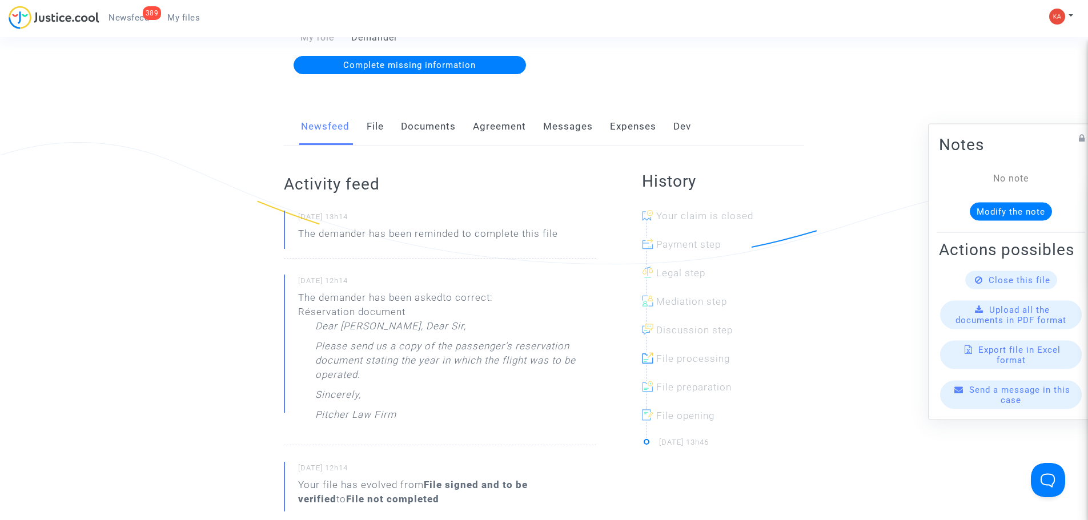
scroll to position [171, 0]
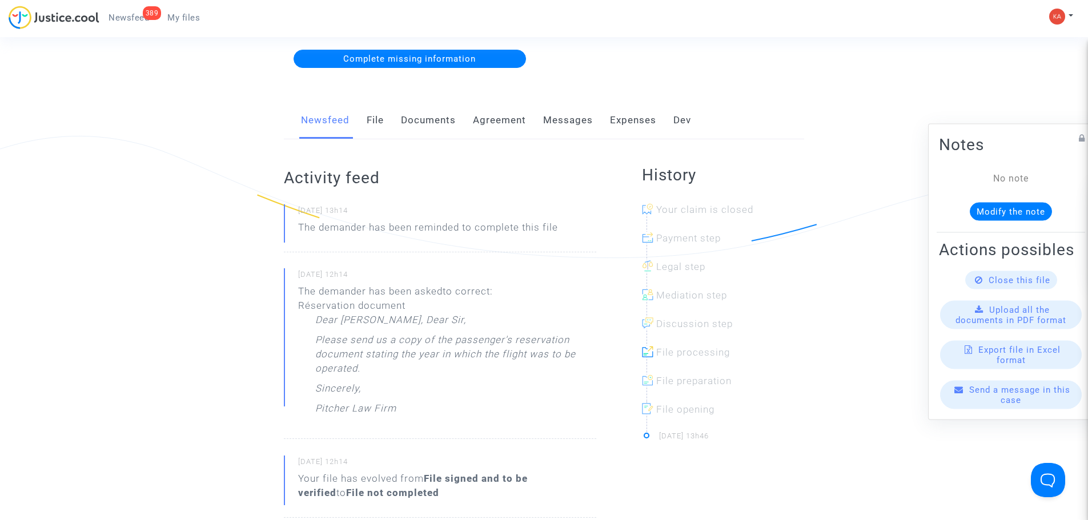
click at [979, 403] on span "Send a message in this case" at bounding box center [1019, 394] width 101 height 21
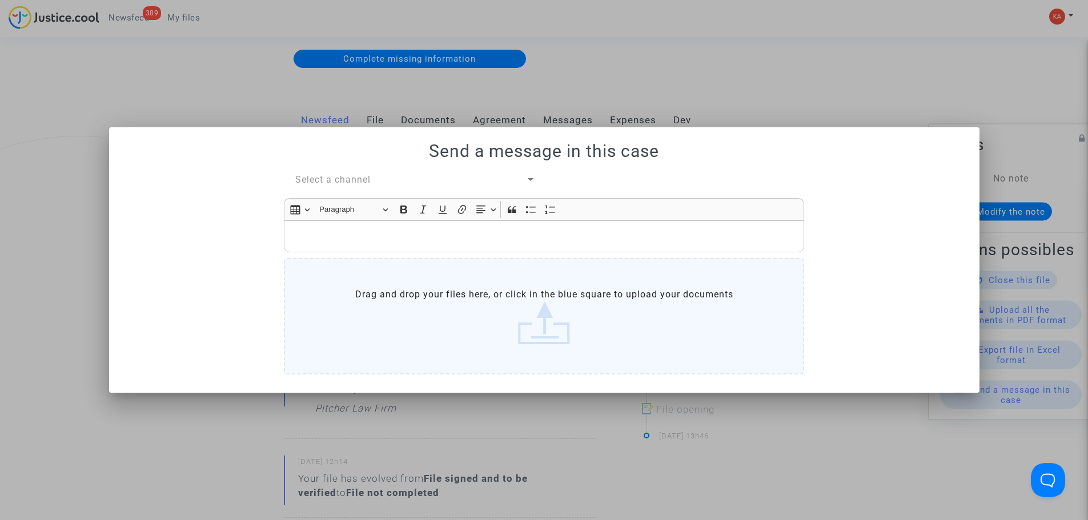
click at [477, 238] on p "Rich Text Editor, main" at bounding box center [544, 237] width 508 height 14
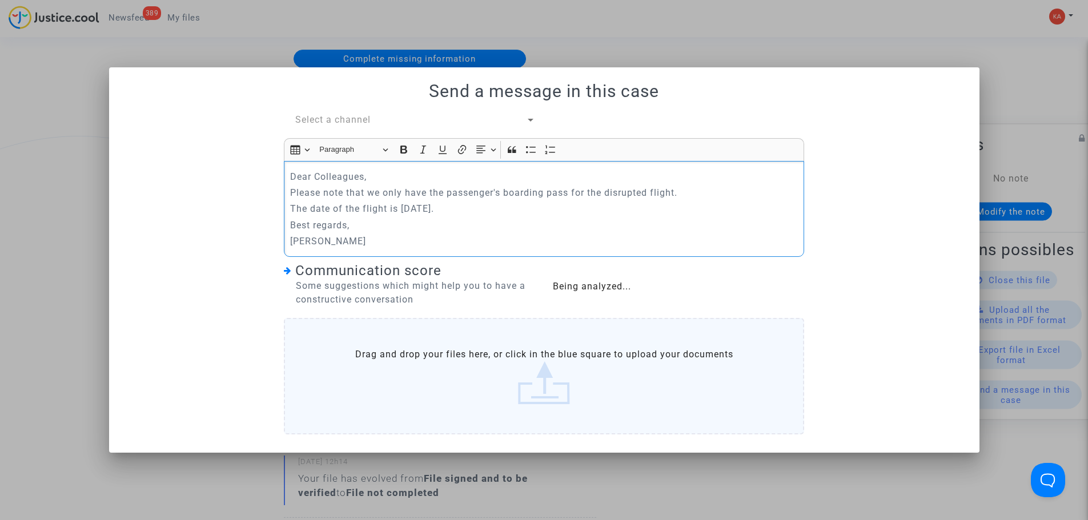
click at [363, 121] on span "Select a channel" at bounding box center [332, 119] width 75 height 11
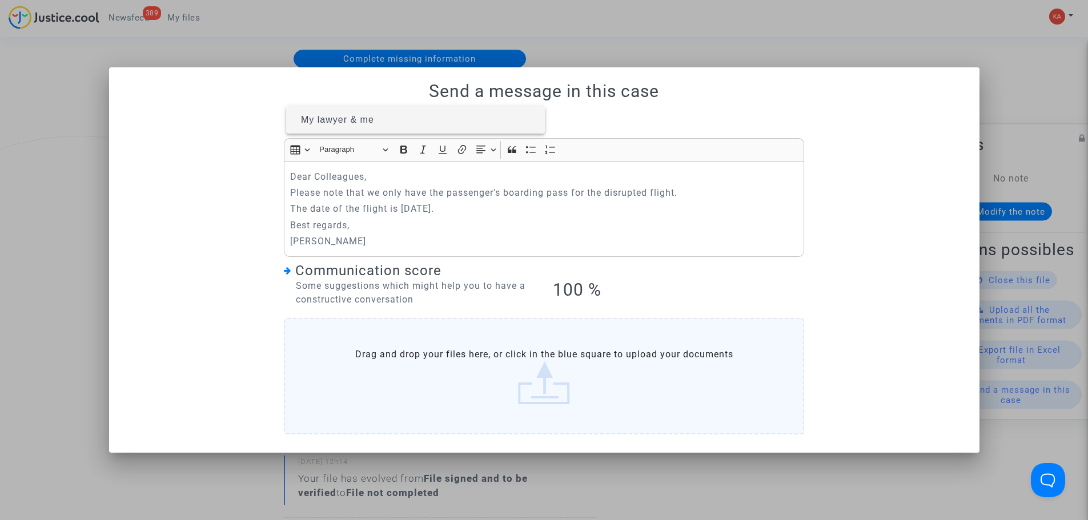
click at [376, 122] on span "My lawyer & me" at bounding box center [415, 119] width 240 height 27
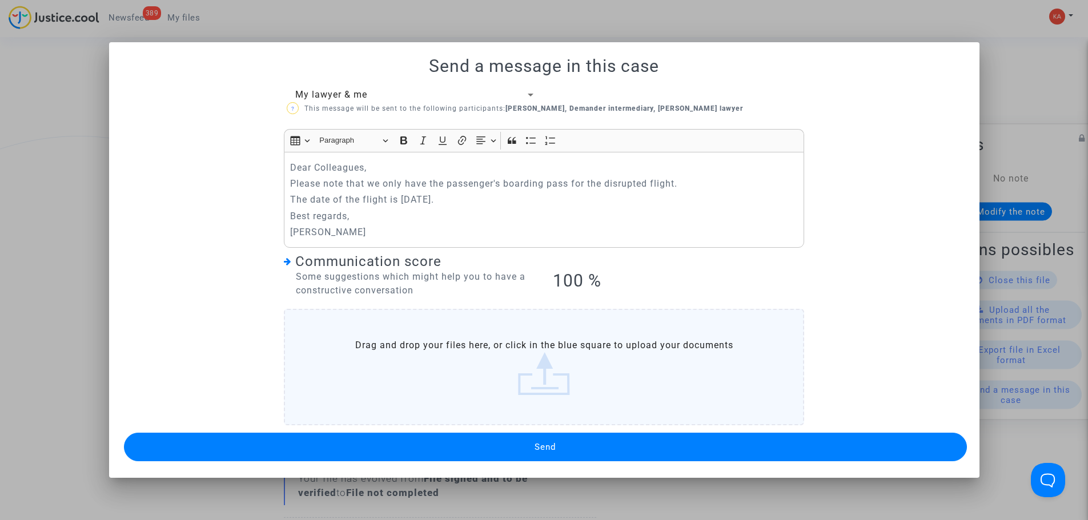
click at [581, 446] on button "Send" at bounding box center [545, 447] width 843 height 29
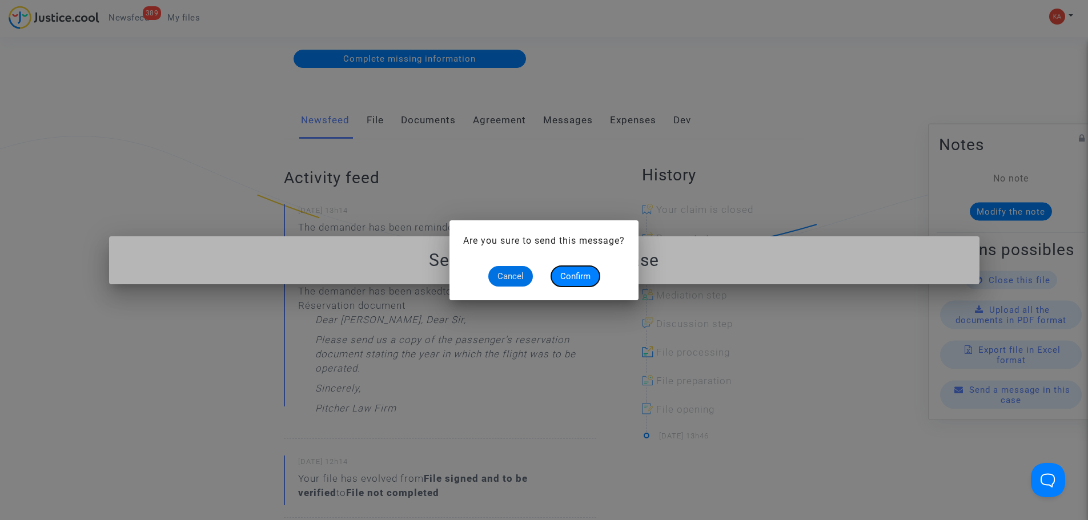
click at [570, 275] on span "Confirm" at bounding box center [575, 276] width 30 height 10
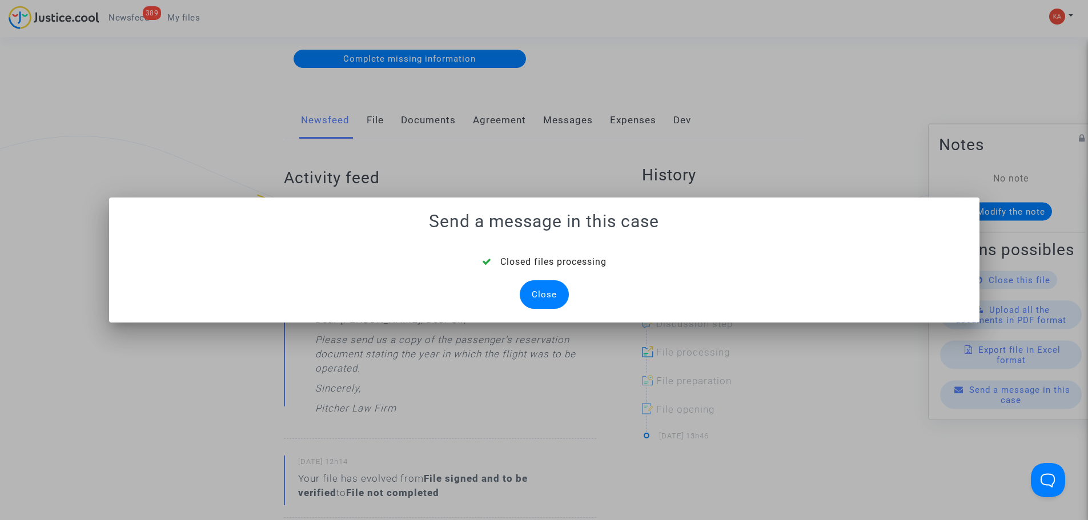
click at [543, 299] on div "Close" at bounding box center [544, 294] width 49 height 29
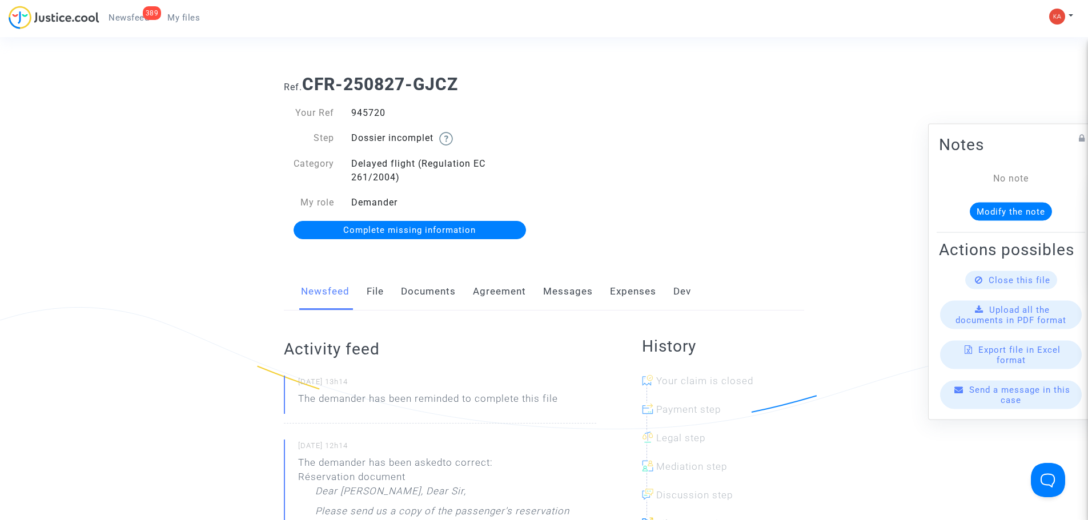
scroll to position [171, 0]
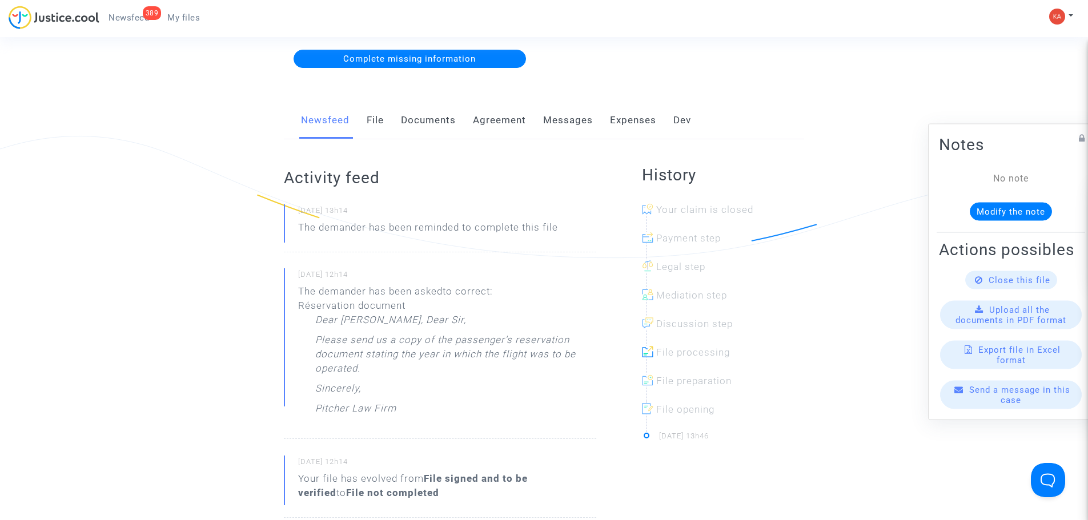
click at [187, 13] on span "My files" at bounding box center [183, 18] width 33 height 10
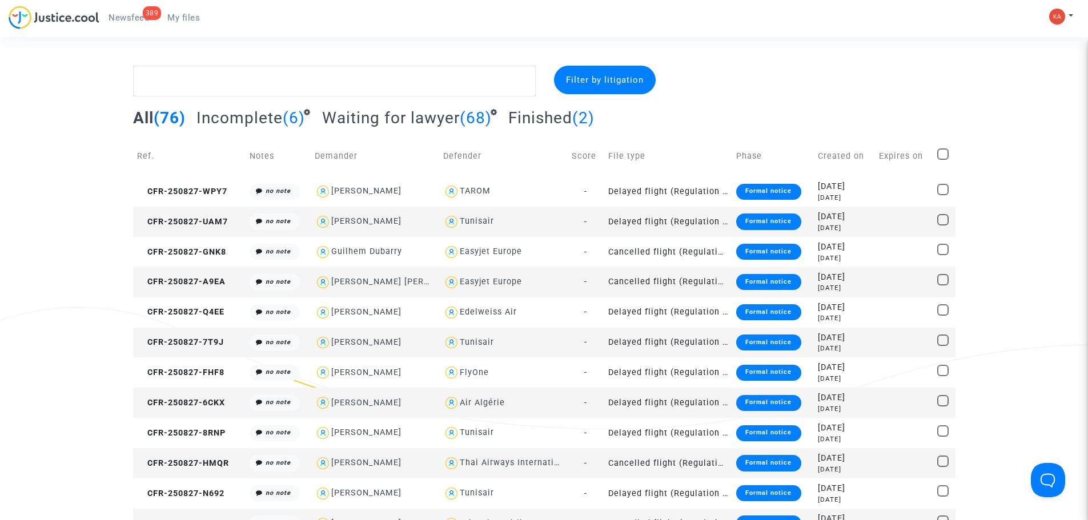
click at [284, 123] on span "(6)" at bounding box center [294, 118] width 22 height 19
click at [278, 118] on span "Incomplete" at bounding box center [239, 118] width 86 height 19
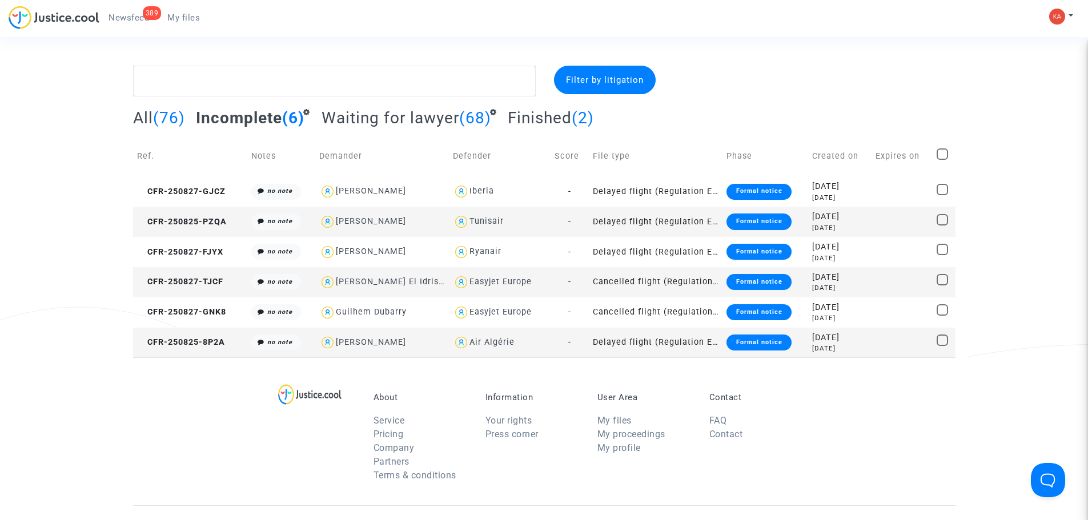
click at [650, 344] on td "Delayed flight (Regulation EC 261/2004)" at bounding box center [656, 343] width 134 height 30
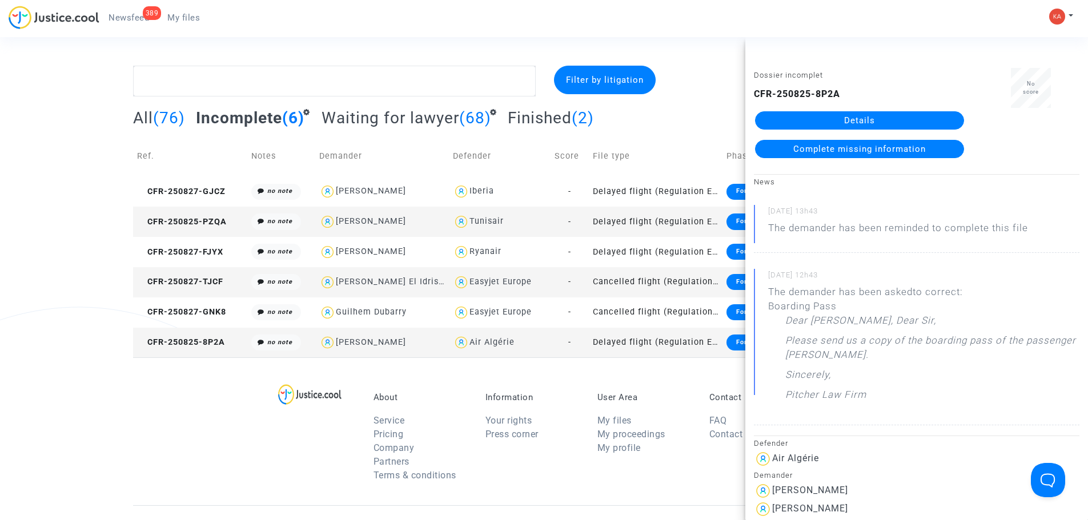
click at [857, 118] on link "Details" at bounding box center [859, 120] width 209 height 18
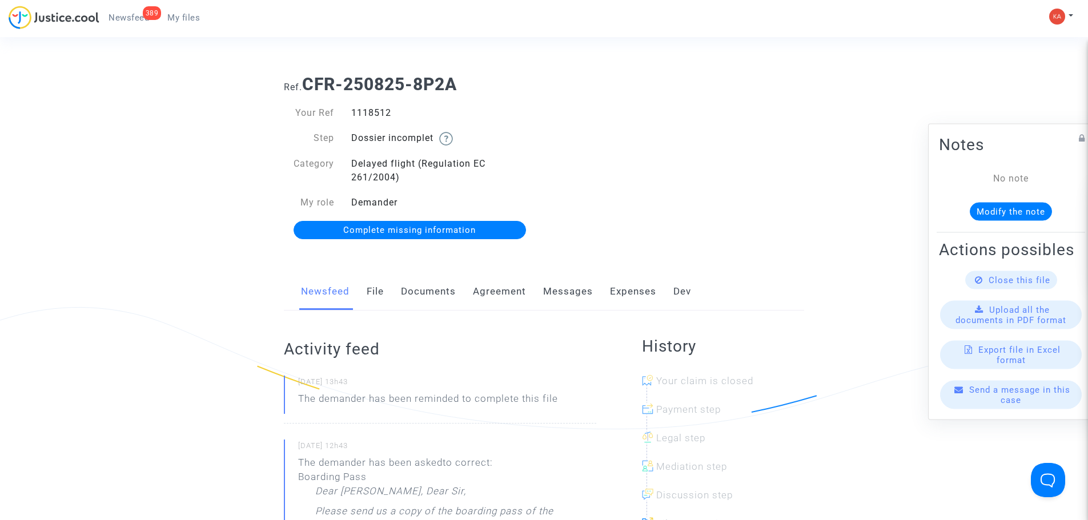
drag, startPoint x: 398, startPoint y: 118, endPoint x: 346, endPoint y: 117, distance: 52.6
click at [346, 117] on div "1118512" at bounding box center [444, 113] width 202 height 14
copy div "1118512"
click at [377, 293] on link "File" at bounding box center [375, 292] width 17 height 38
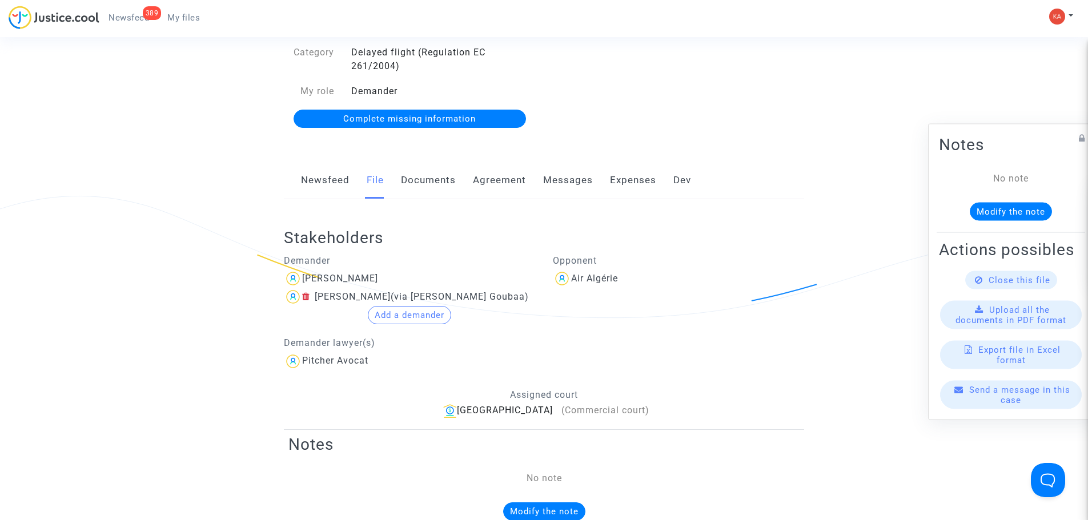
scroll to position [114, 0]
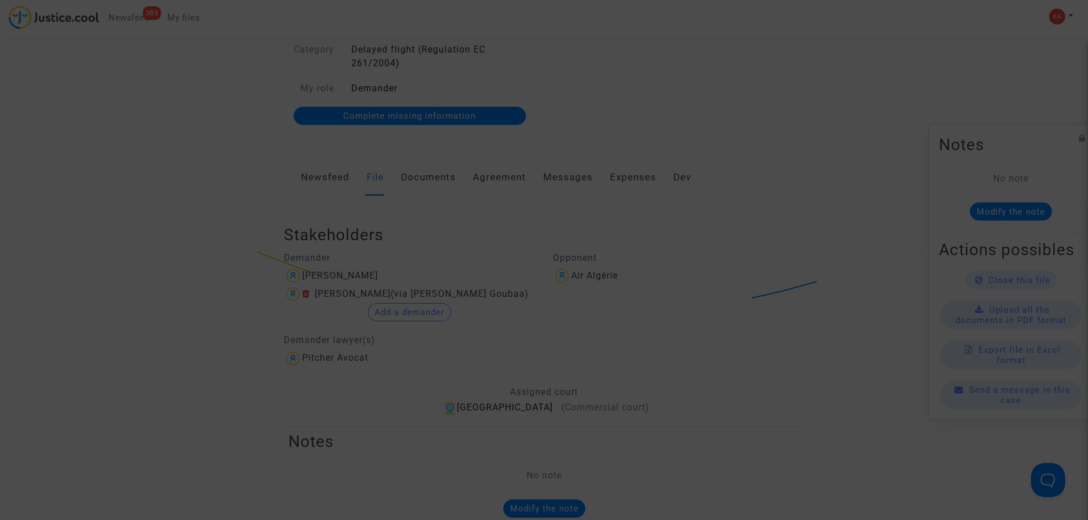
click at [463, 244] on div at bounding box center [544, 260] width 1088 height 520
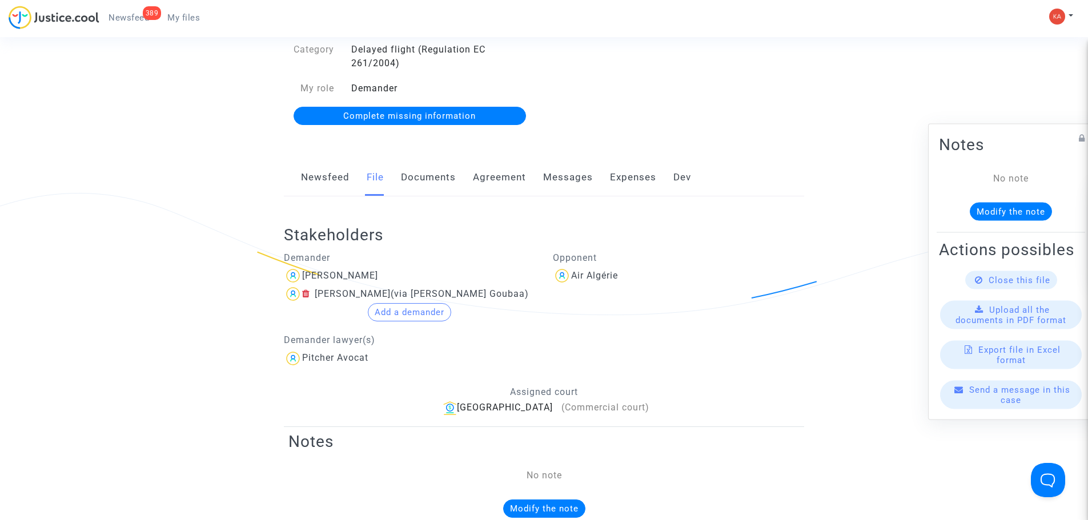
click at [306, 295] on icon at bounding box center [306, 293] width 8 height 9
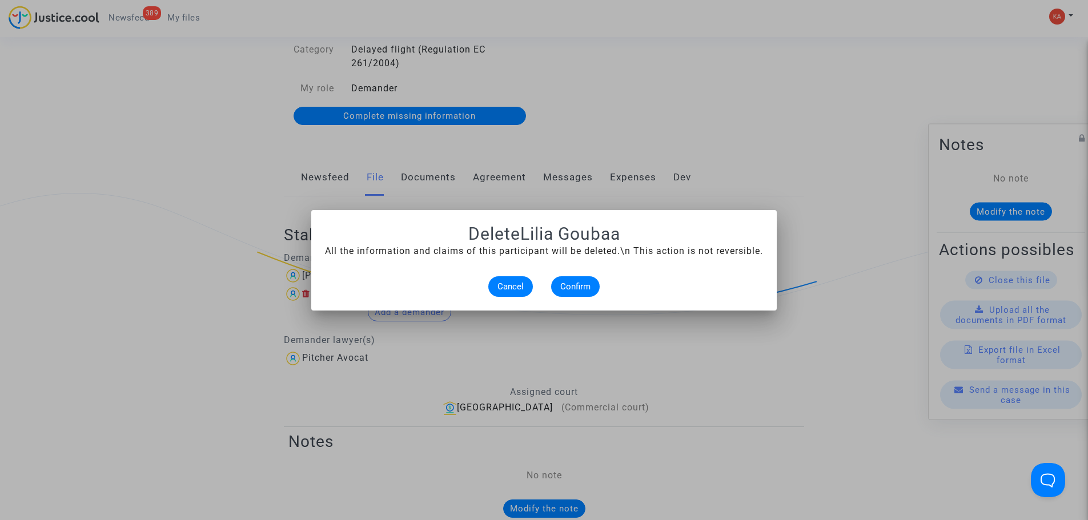
scroll to position [0, 0]
click at [580, 288] on span "Confirm" at bounding box center [575, 287] width 30 height 10
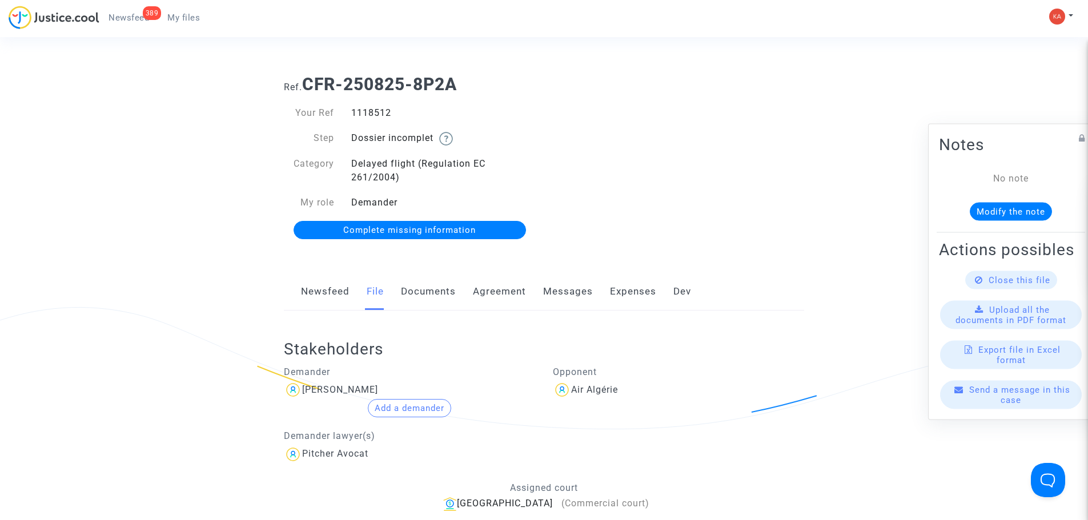
click at [447, 233] on span "Complete missing information" at bounding box center [409, 230] width 132 height 10
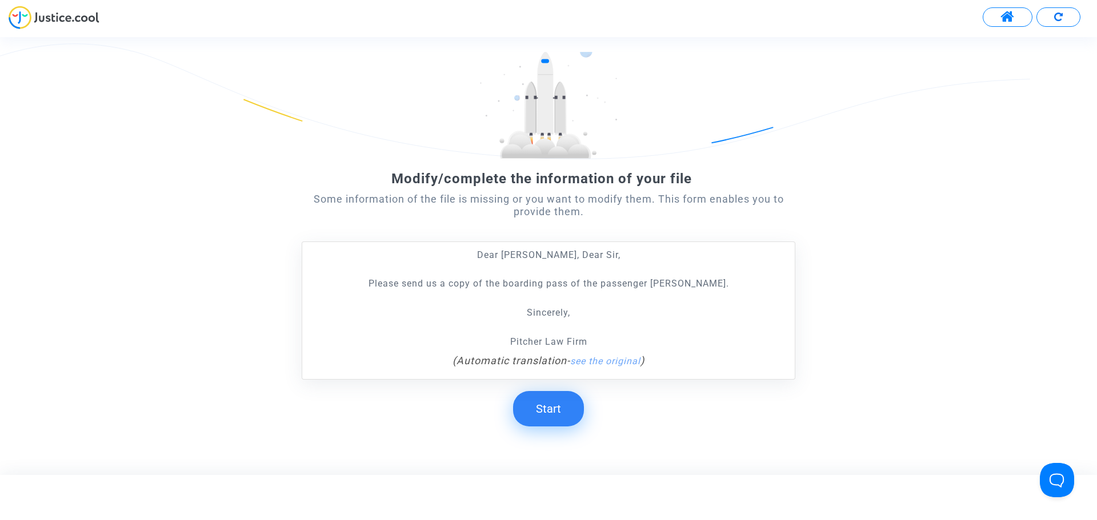
scroll to position [90, 0]
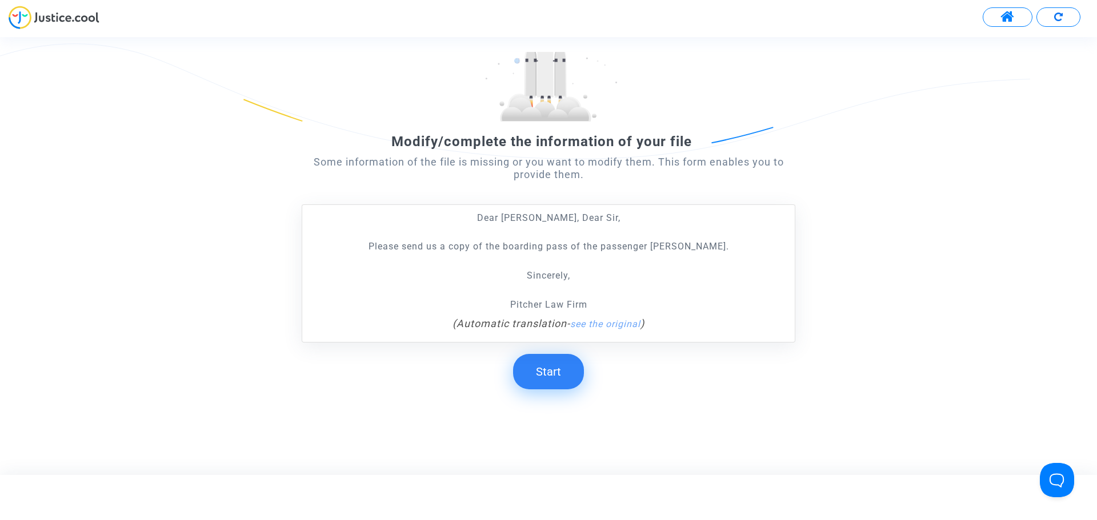
click at [559, 374] on button "Start" at bounding box center [548, 371] width 71 height 35
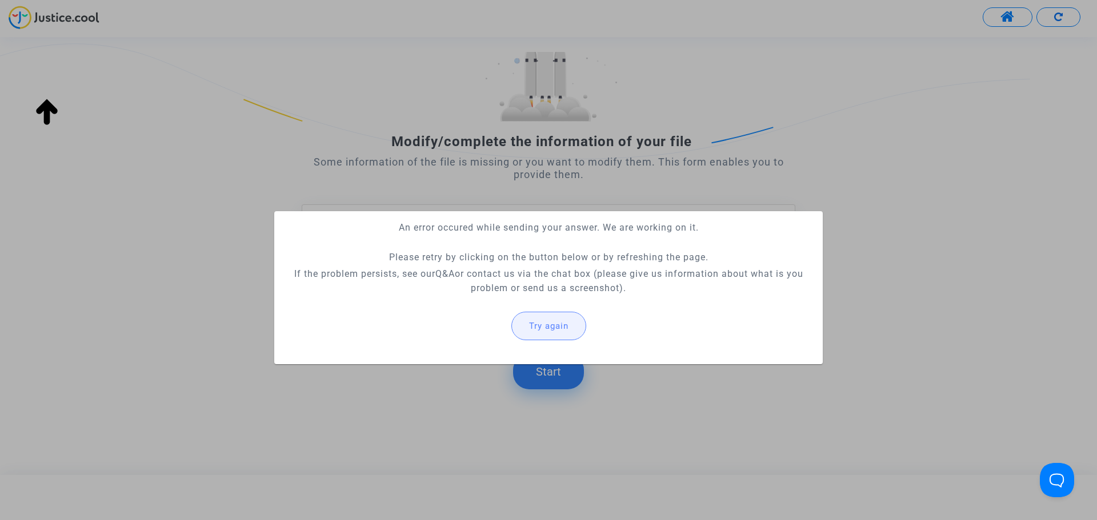
click at [554, 334] on button "Try again" at bounding box center [548, 326] width 75 height 29
click at [553, 335] on button "Try again" at bounding box center [548, 326] width 75 height 29
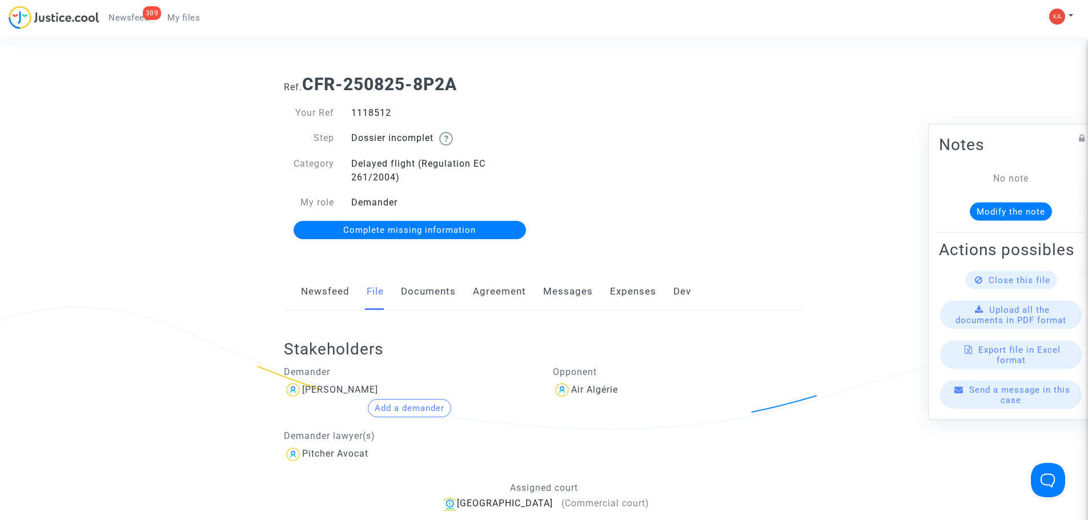
click at [196, 21] on span "My files" at bounding box center [183, 18] width 33 height 10
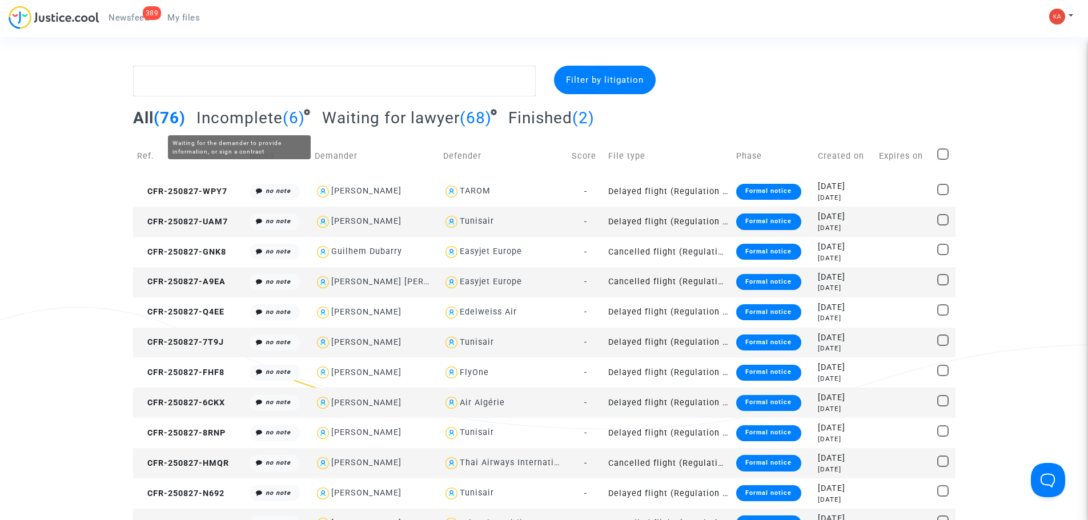
click at [279, 126] on span "Incomplete" at bounding box center [239, 118] width 86 height 19
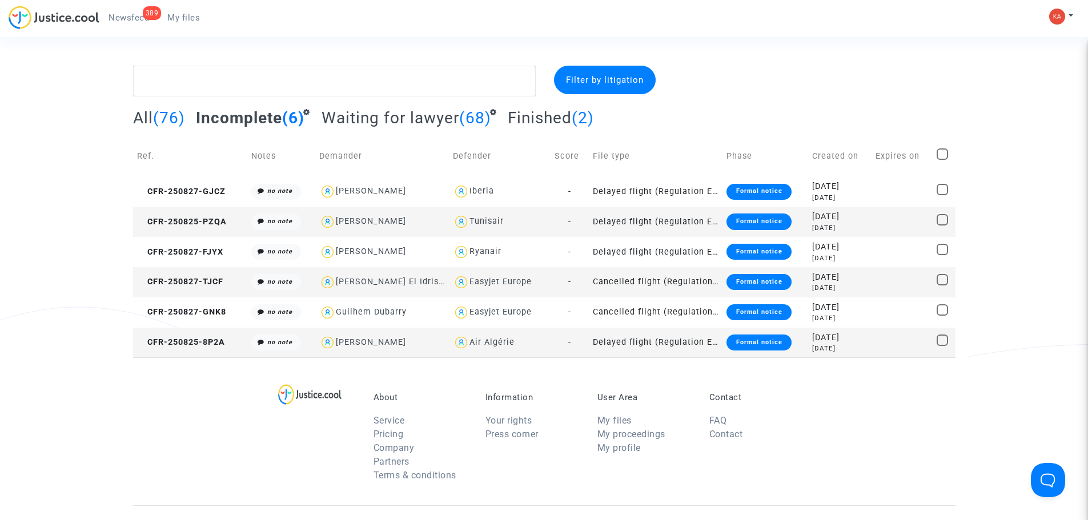
click at [358, 343] on div "[PERSON_NAME]" at bounding box center [371, 343] width 70 height 10
type textarea "@"[PERSON_NAME] Goubaa" @"Pitcher Avocat""
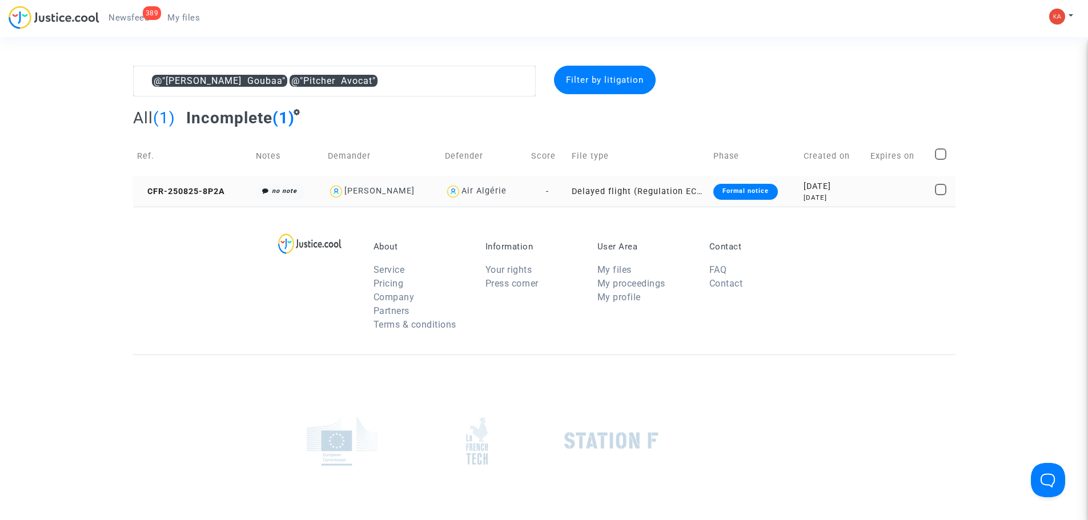
click at [644, 190] on td "Delayed flight (Regulation EC 261/2004)" at bounding box center [639, 191] width 142 height 30
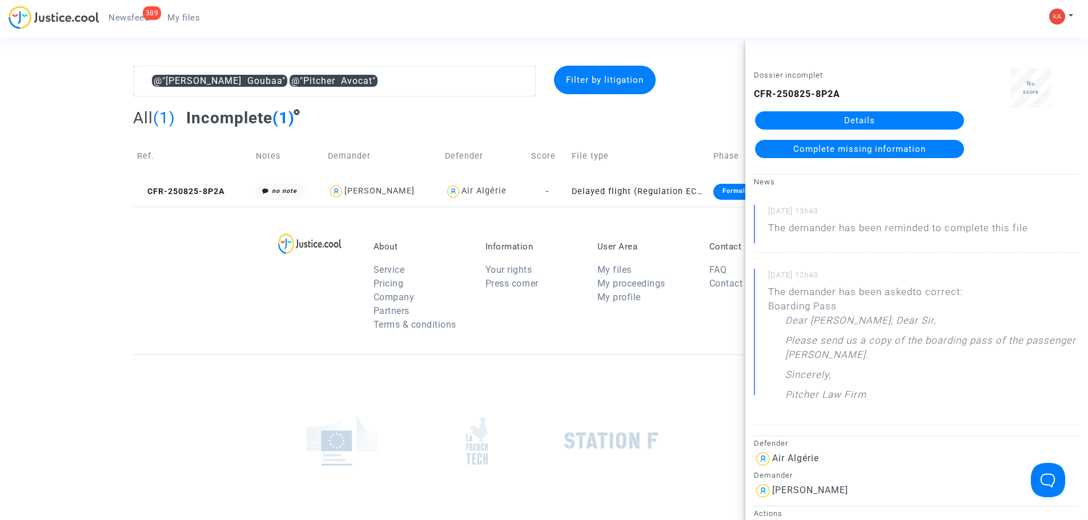
click at [847, 119] on link "Details" at bounding box center [859, 120] width 209 height 18
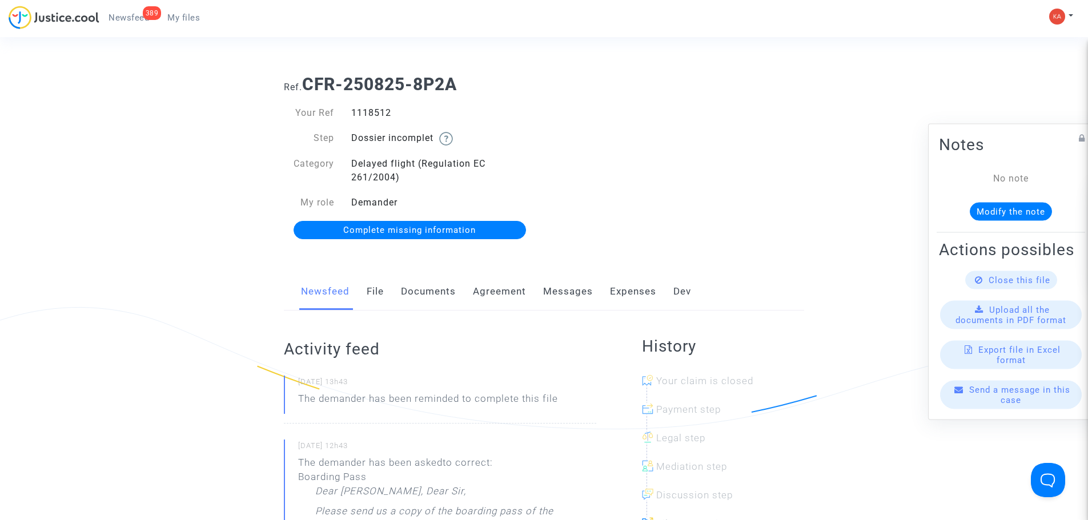
click at [476, 223] on link "Complete missing information" at bounding box center [410, 230] width 232 height 18
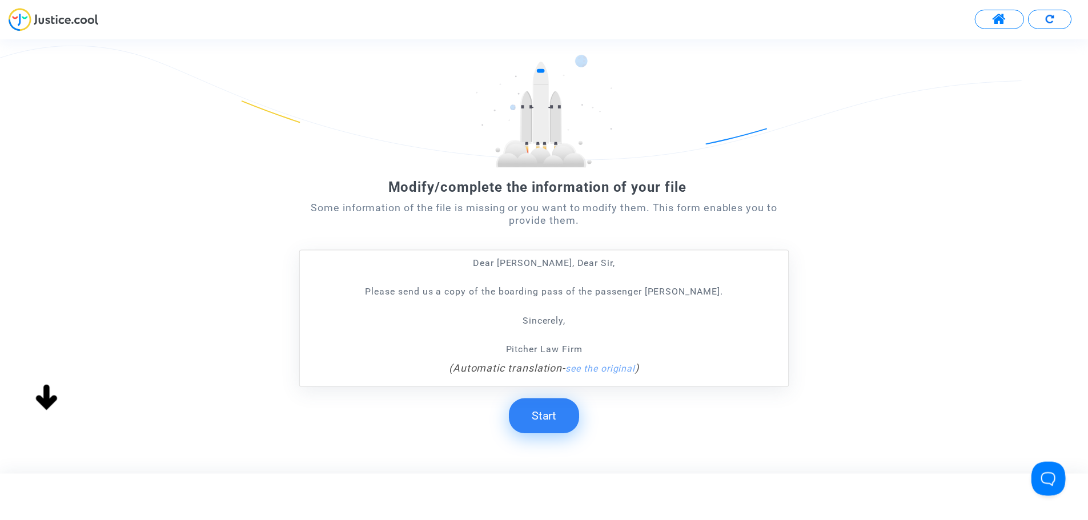
scroll to position [90, 0]
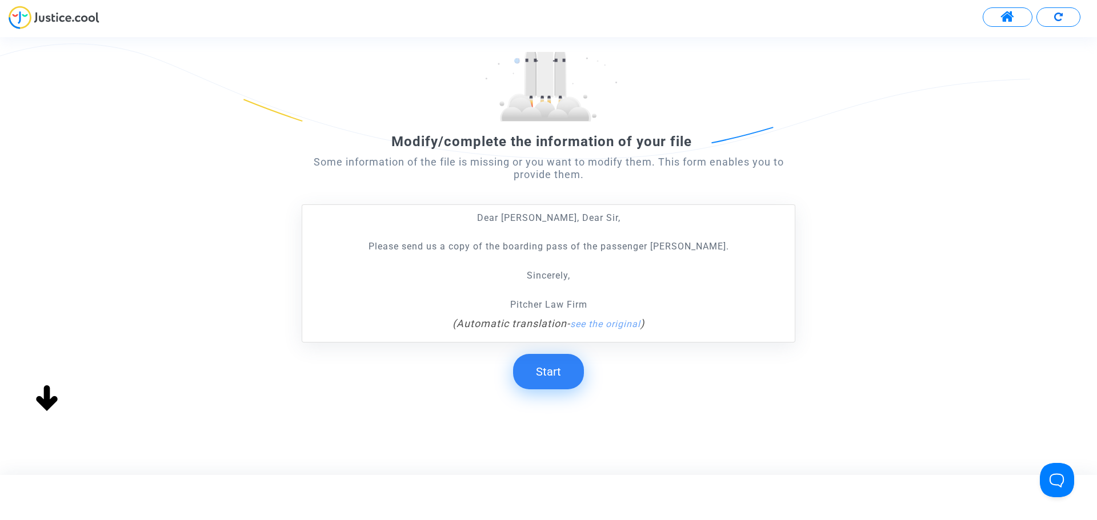
click at [556, 370] on button "Start" at bounding box center [548, 371] width 71 height 35
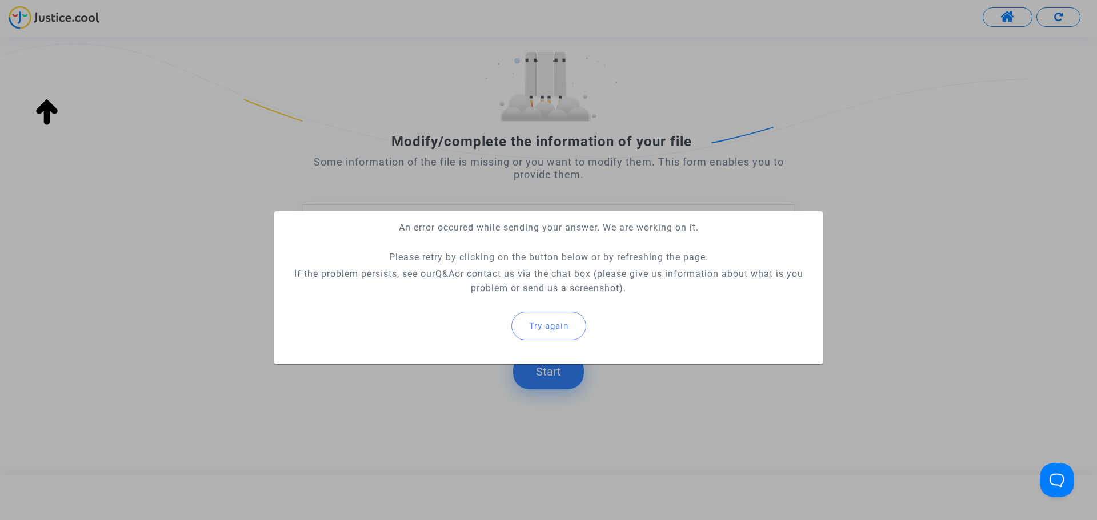
click at [551, 318] on button "Try again" at bounding box center [548, 326] width 75 height 29
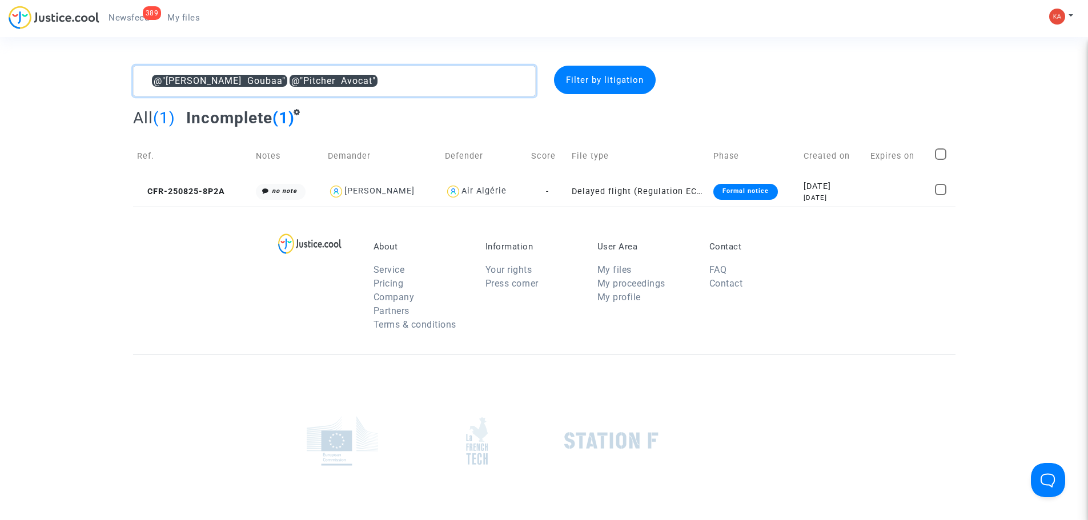
click at [411, 88] on textarea at bounding box center [334, 81] width 403 height 31
type textarea "@"
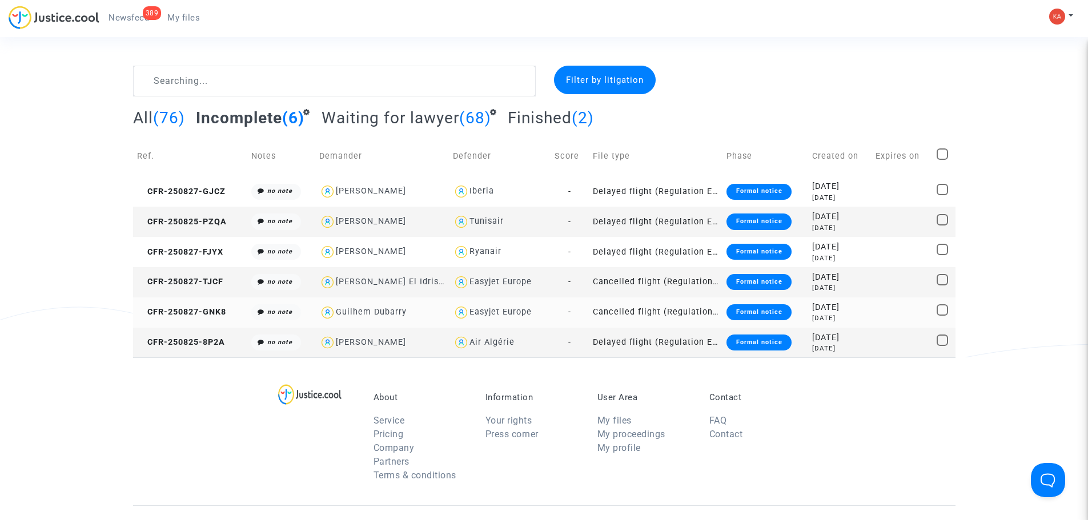
click at [620, 312] on td "Cancelled flight (Regulation EC 261/2004)" at bounding box center [656, 313] width 134 height 30
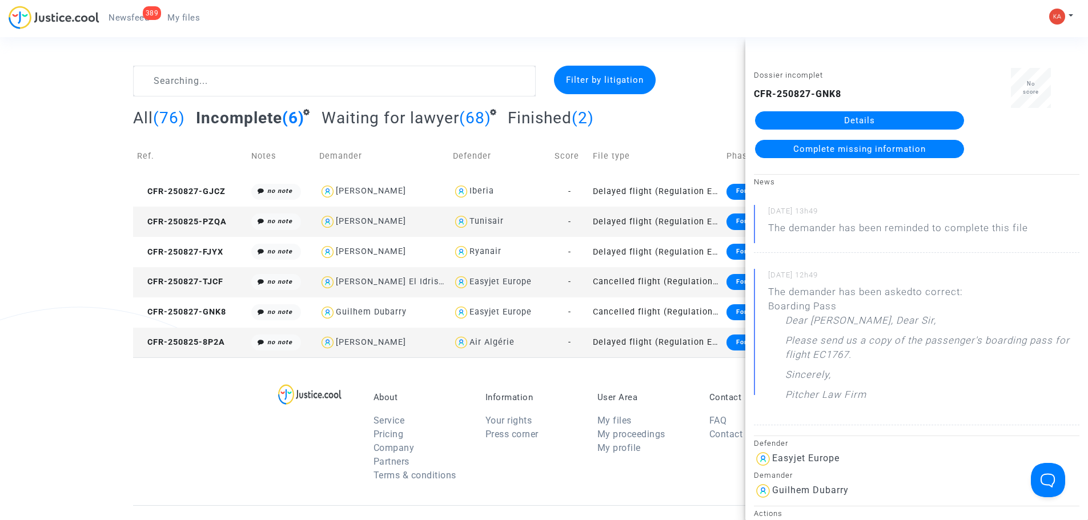
click at [835, 116] on link "Details" at bounding box center [859, 120] width 209 height 18
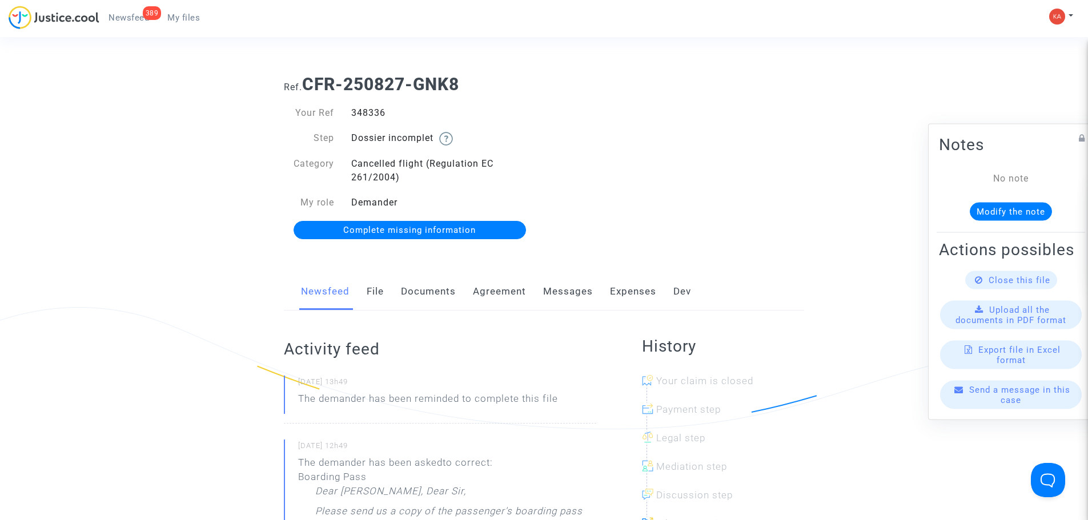
drag, startPoint x: 390, startPoint y: 109, endPoint x: 364, endPoint y: 114, distance: 26.1
click at [348, 113] on div "348336" at bounding box center [444, 113] width 202 height 14
copy div "348336"
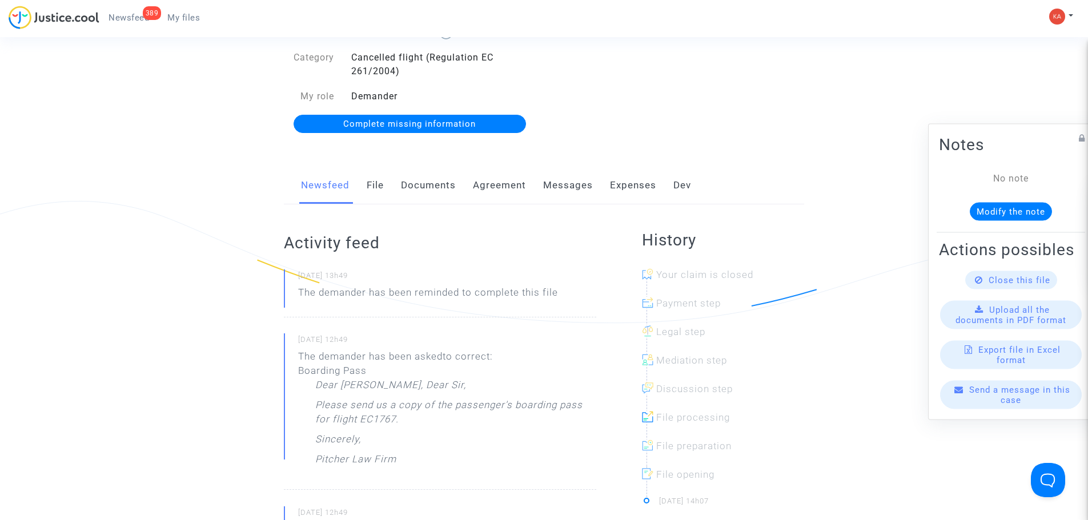
scroll to position [114, 0]
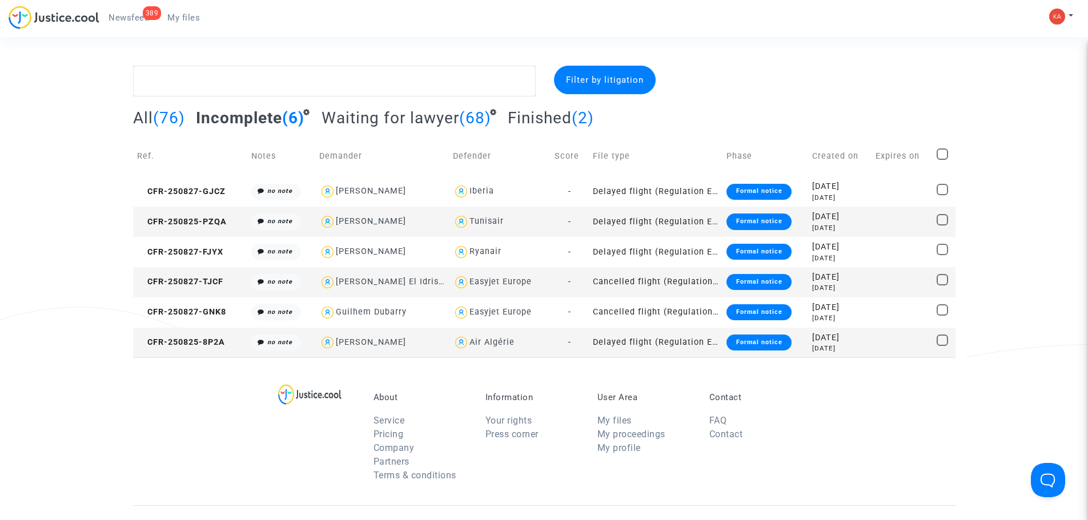
click at [669, 285] on td "Cancelled flight (Regulation EC 261/2004)" at bounding box center [656, 282] width 134 height 30
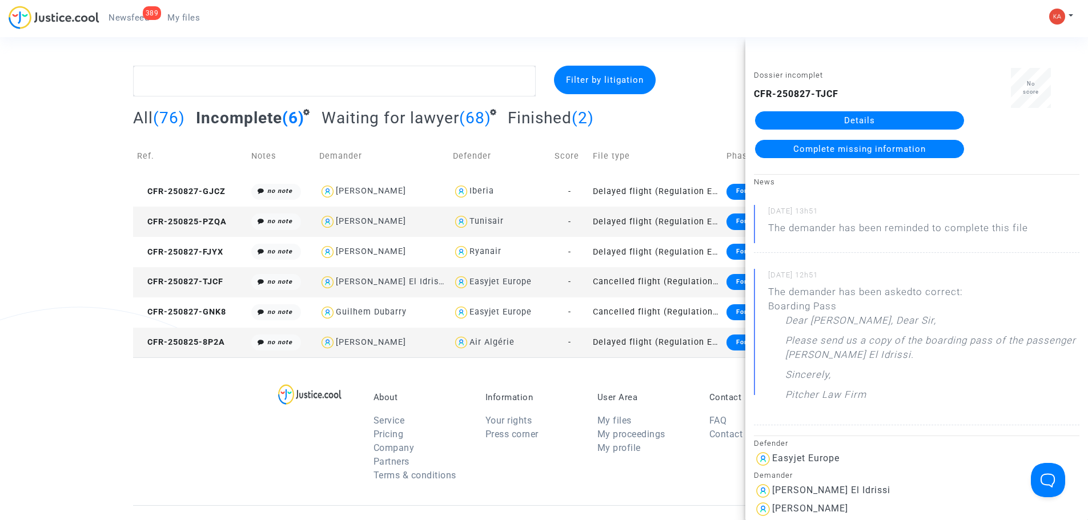
click at [844, 122] on link "Details" at bounding box center [859, 120] width 209 height 18
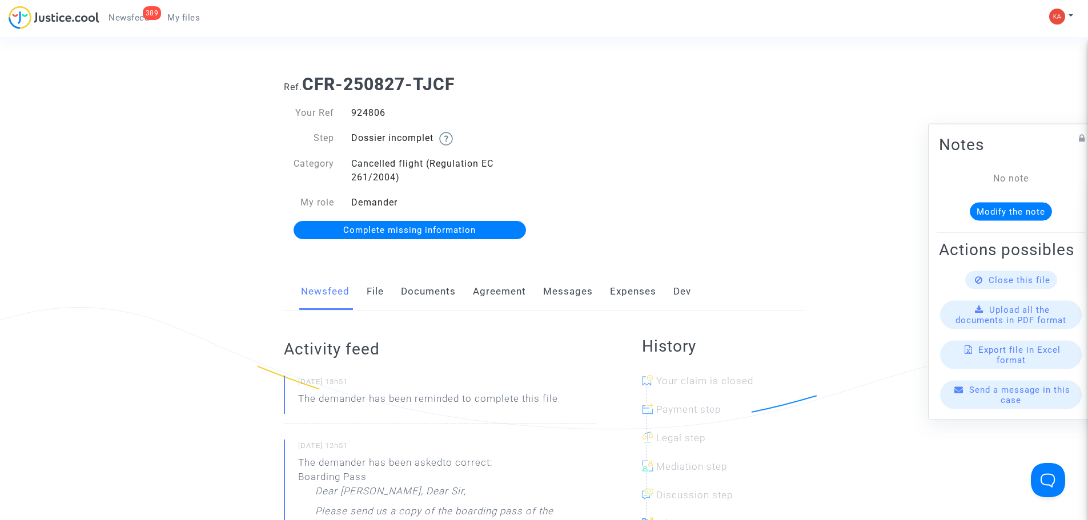
drag, startPoint x: 392, startPoint y: 105, endPoint x: 348, endPoint y: 110, distance: 44.3
click at [348, 110] on div "Your Ref 924806 Step Dossier incomplet Category Cancelled flight (Regulation EC…" at bounding box center [409, 172] width 269 height 155
copy div "924806"
click at [428, 226] on span "Complete missing information" at bounding box center [409, 230] width 132 height 10
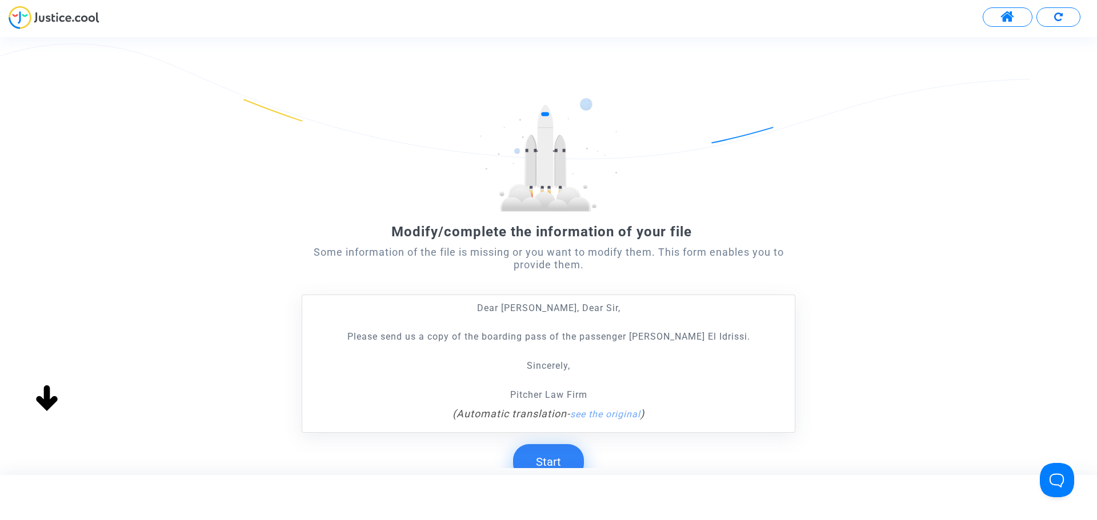
click at [564, 453] on button "Start" at bounding box center [548, 461] width 71 height 35
click at [544, 450] on button "Start" at bounding box center [548, 461] width 71 height 35
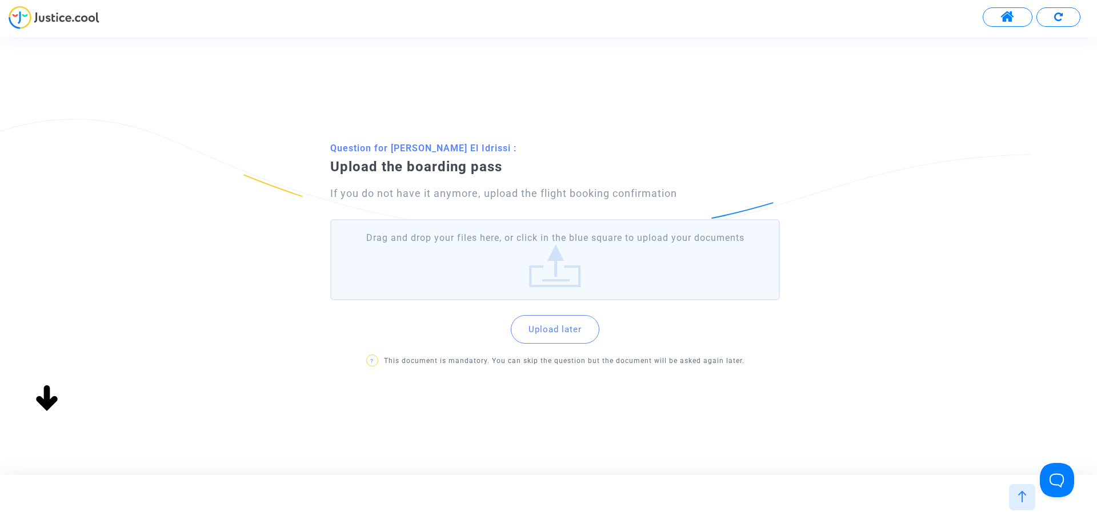
click at [497, 243] on label "Drag and drop your files here, or click in the blue square to upload your docum…" at bounding box center [554, 259] width 449 height 81
click at [0, 0] on input "Drag and drop your files here, or click in the blue square to upload your docum…" at bounding box center [0, 0] width 0 height 0
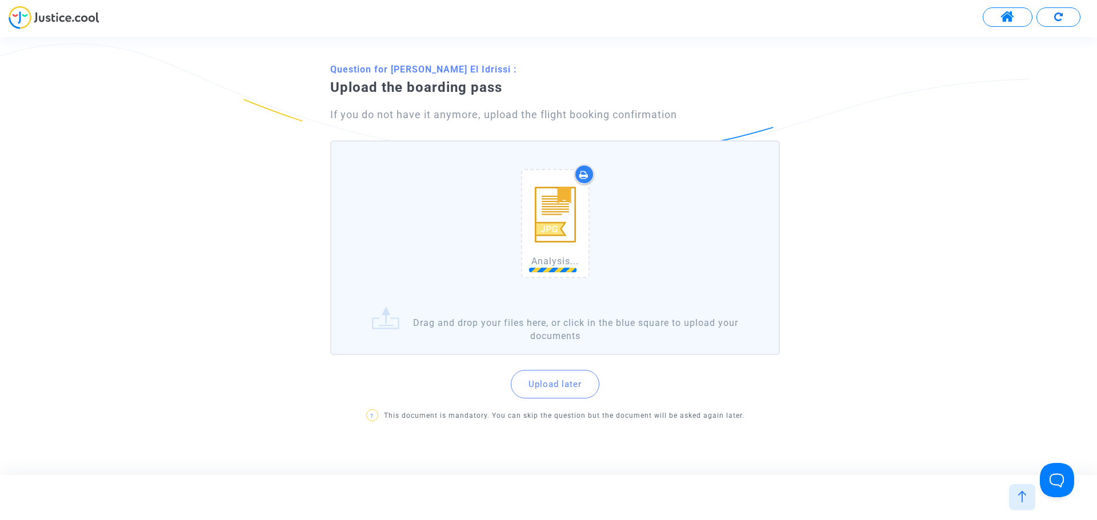
scroll to position [60, 0]
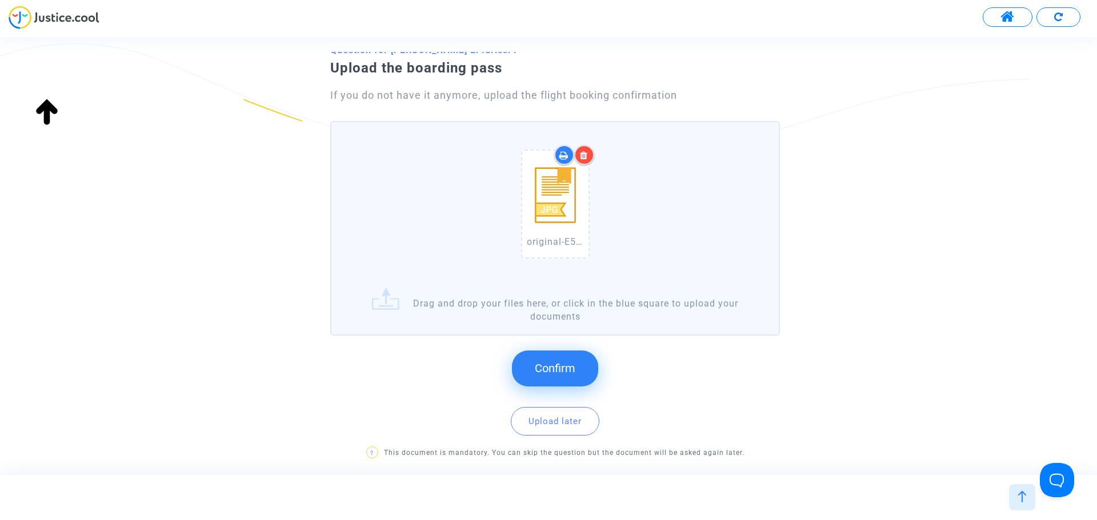
click at [565, 364] on span "Confirm" at bounding box center [555, 369] width 41 height 14
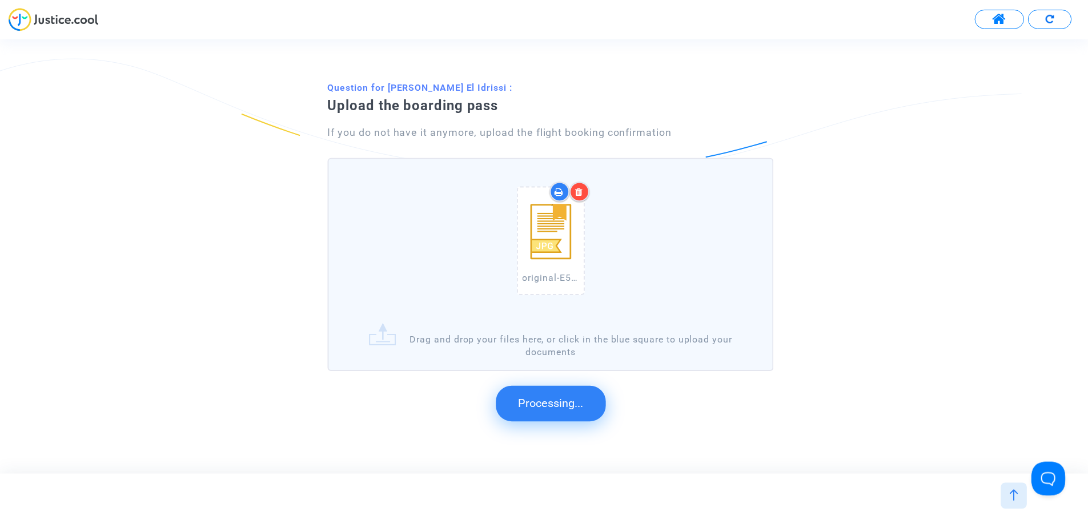
scroll to position [0, 0]
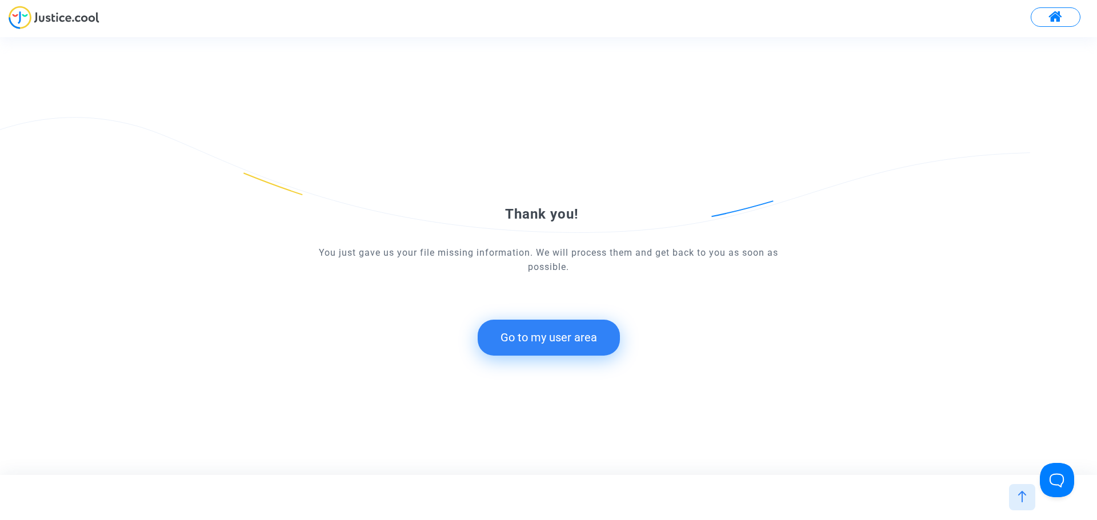
click at [553, 336] on button "Go to my user area" at bounding box center [548, 337] width 142 height 35
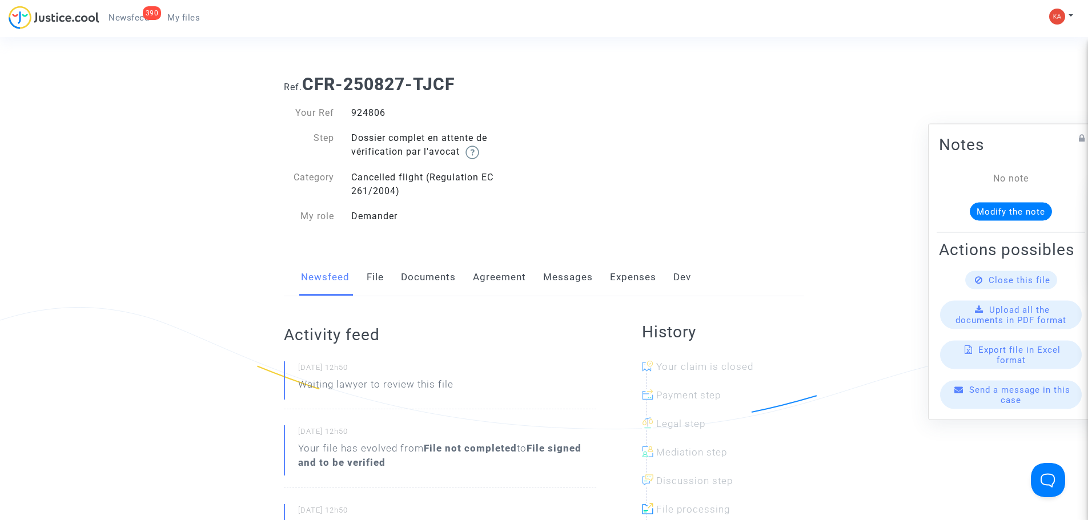
click at [176, 16] on span "My files" at bounding box center [183, 18] width 33 height 10
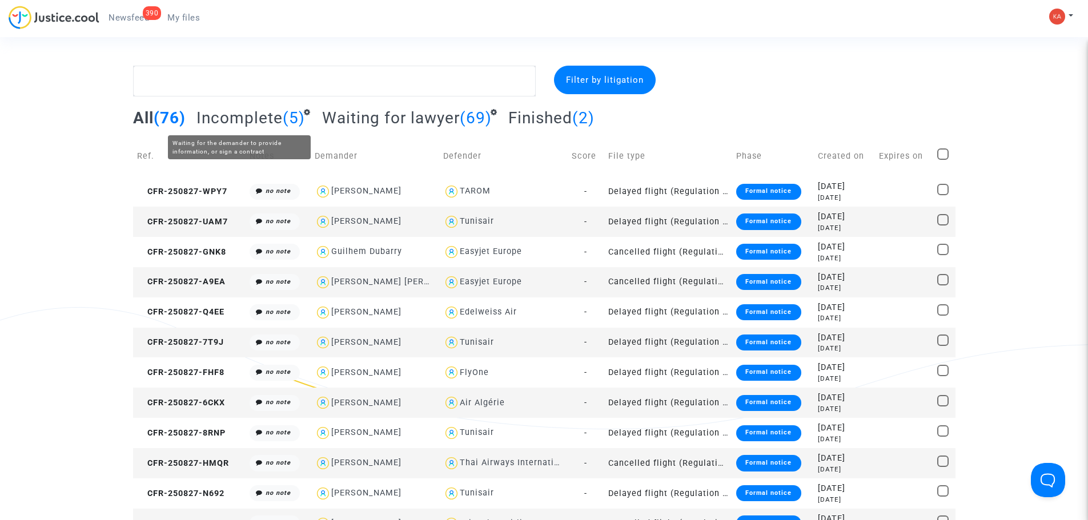
click at [276, 119] on span "Incomplete" at bounding box center [239, 118] width 86 height 19
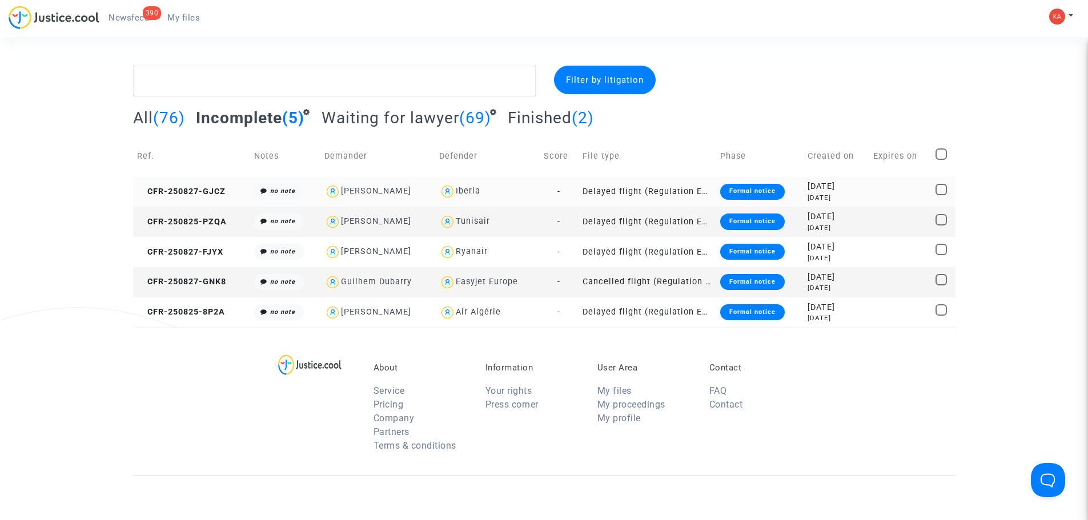
click at [401, 201] on td "[PERSON_NAME]" at bounding box center [377, 191] width 115 height 30
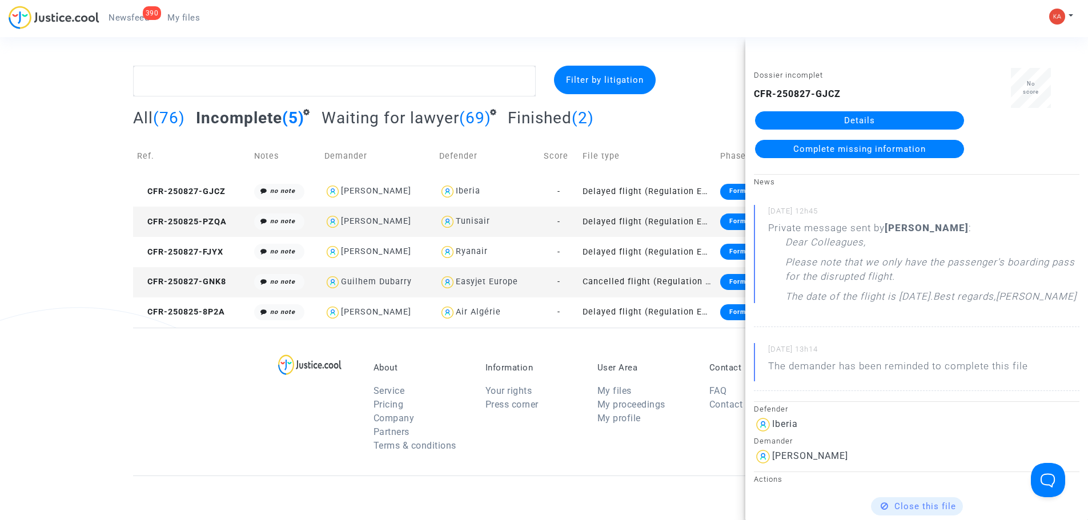
click at [827, 116] on link "Details" at bounding box center [859, 120] width 209 height 18
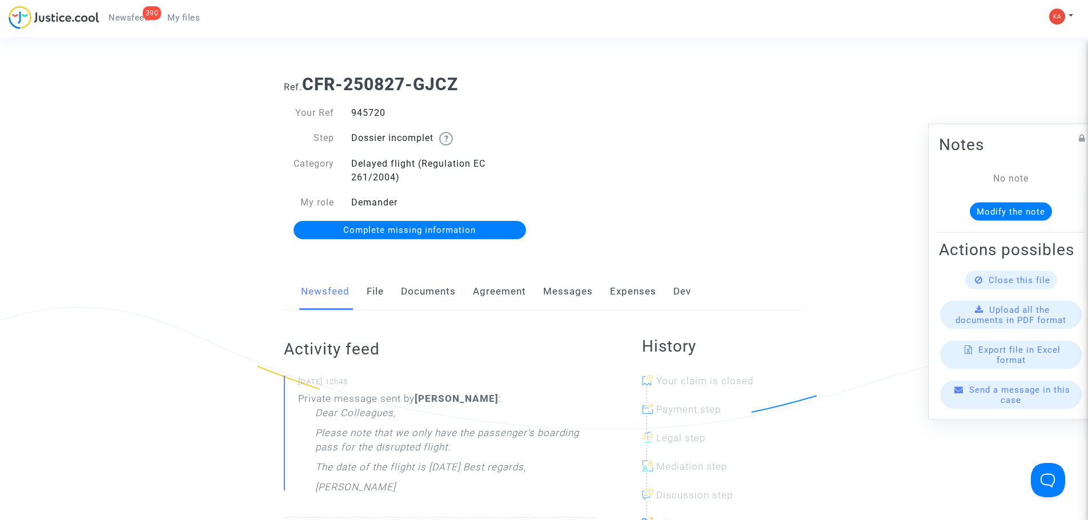
drag, startPoint x: 390, startPoint y: 113, endPoint x: 349, endPoint y: 115, distance: 41.2
click at [349, 115] on div "945720" at bounding box center [444, 113] width 202 height 14
copy div "945720"
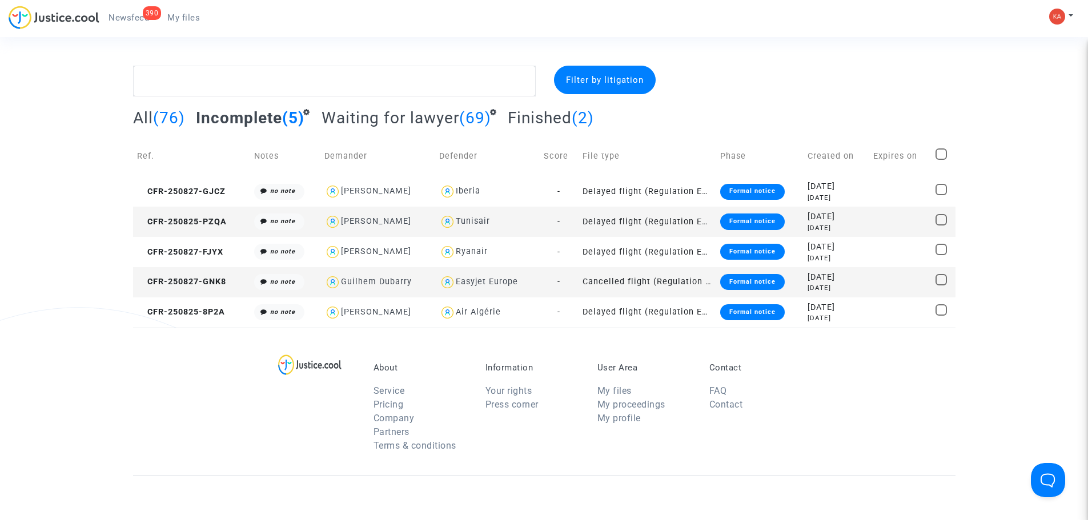
click at [633, 223] on td "Delayed flight (Regulation EC 261/2004)" at bounding box center [648, 222] width 138 height 30
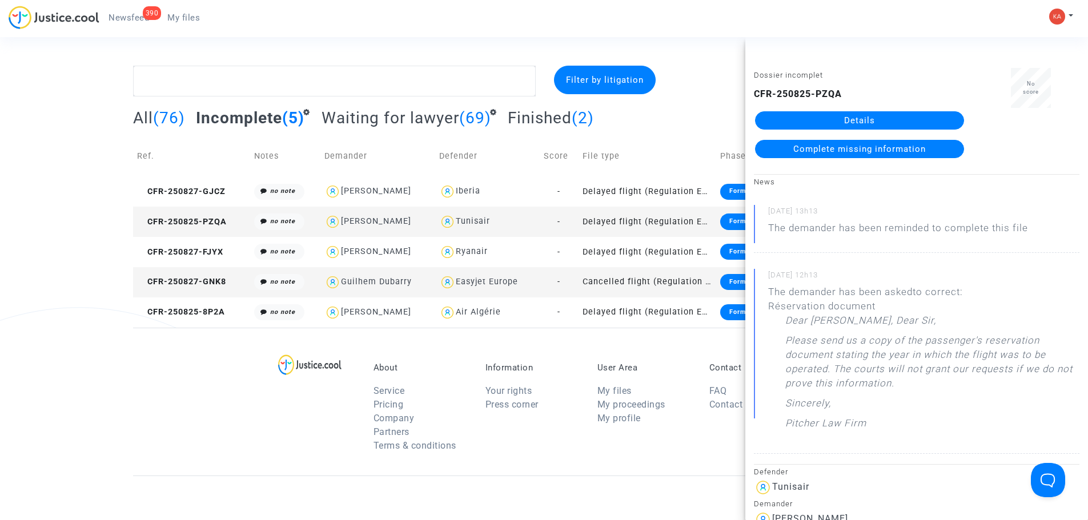
click at [868, 125] on link "Details" at bounding box center [859, 120] width 209 height 18
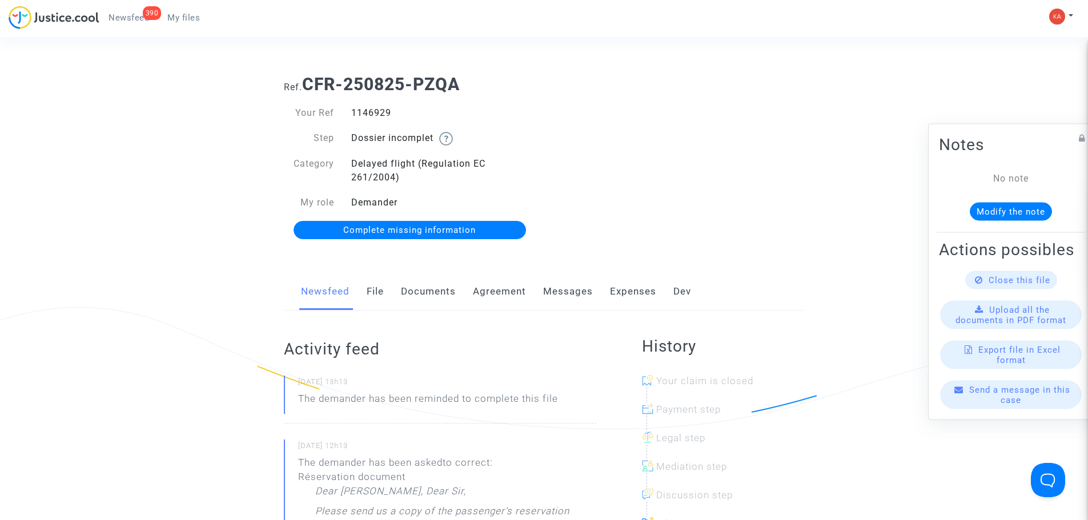
drag, startPoint x: 405, startPoint y: 117, endPoint x: 359, endPoint y: 113, distance: 47.0
click at [351, 115] on div "1146929" at bounding box center [444, 113] width 202 height 14
copy div "1146929"
